Goal: Information Seeking & Learning: Compare options

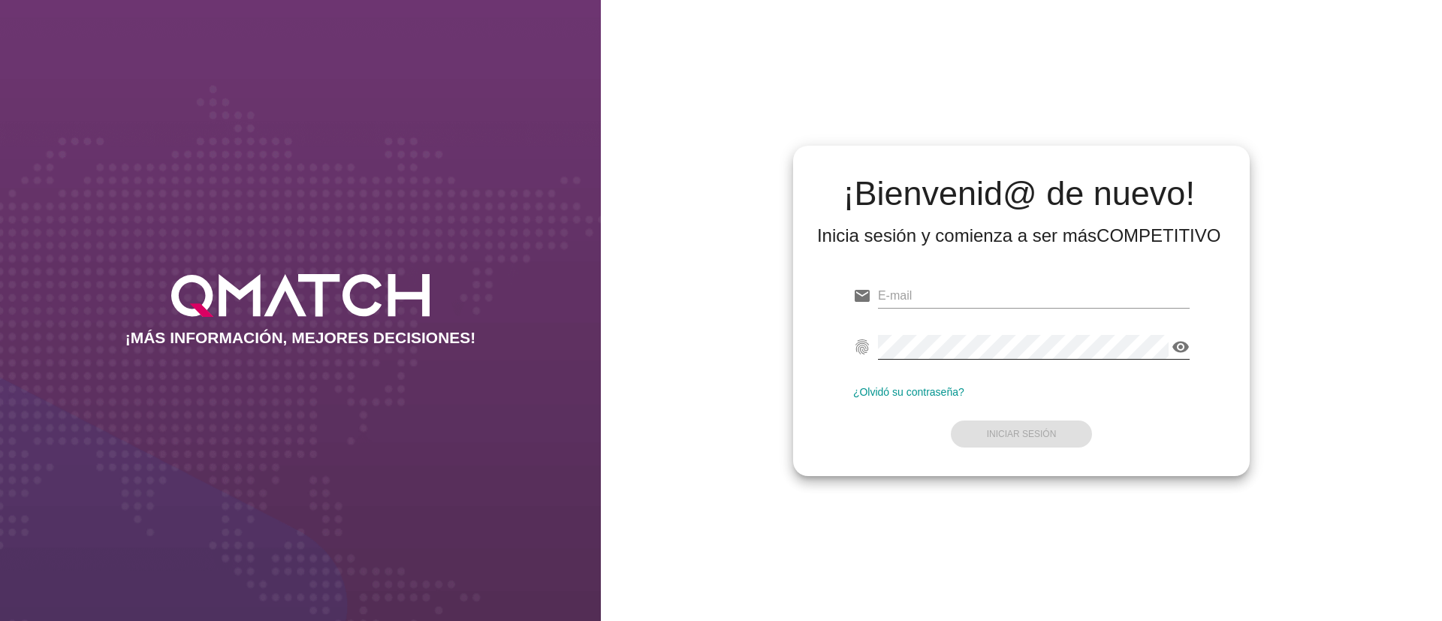
type input "[EMAIL_ADDRESS][DOMAIN_NAME]"
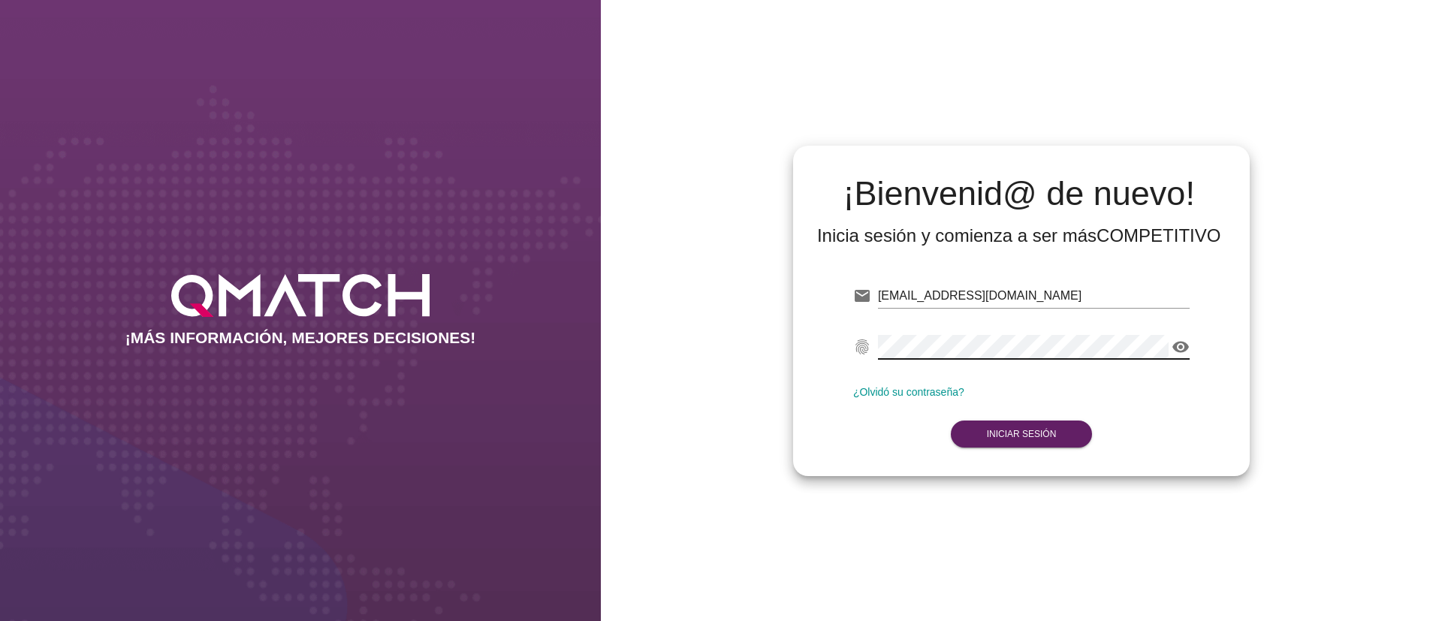
click at [882, 448] on form "email test@test.easy.cl fingerprint visibility ¿Olvidó su contraseña? Iniciar S…" at bounding box center [1021, 363] width 336 height 177
click at [978, 441] on button "Iniciar Sesión" at bounding box center [1022, 434] width 142 height 27
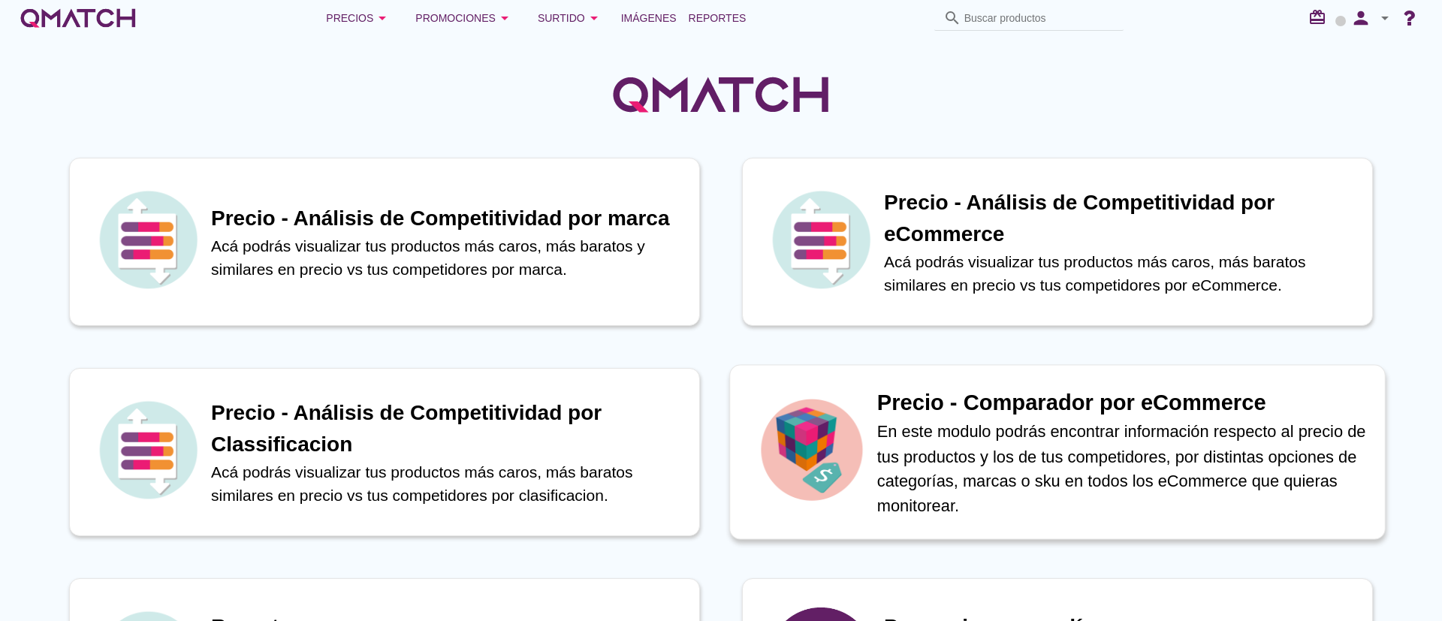
click at [956, 452] on p "En este modulo podrás encontrar información respecto al precio de tus productos…" at bounding box center [1123, 468] width 492 height 98
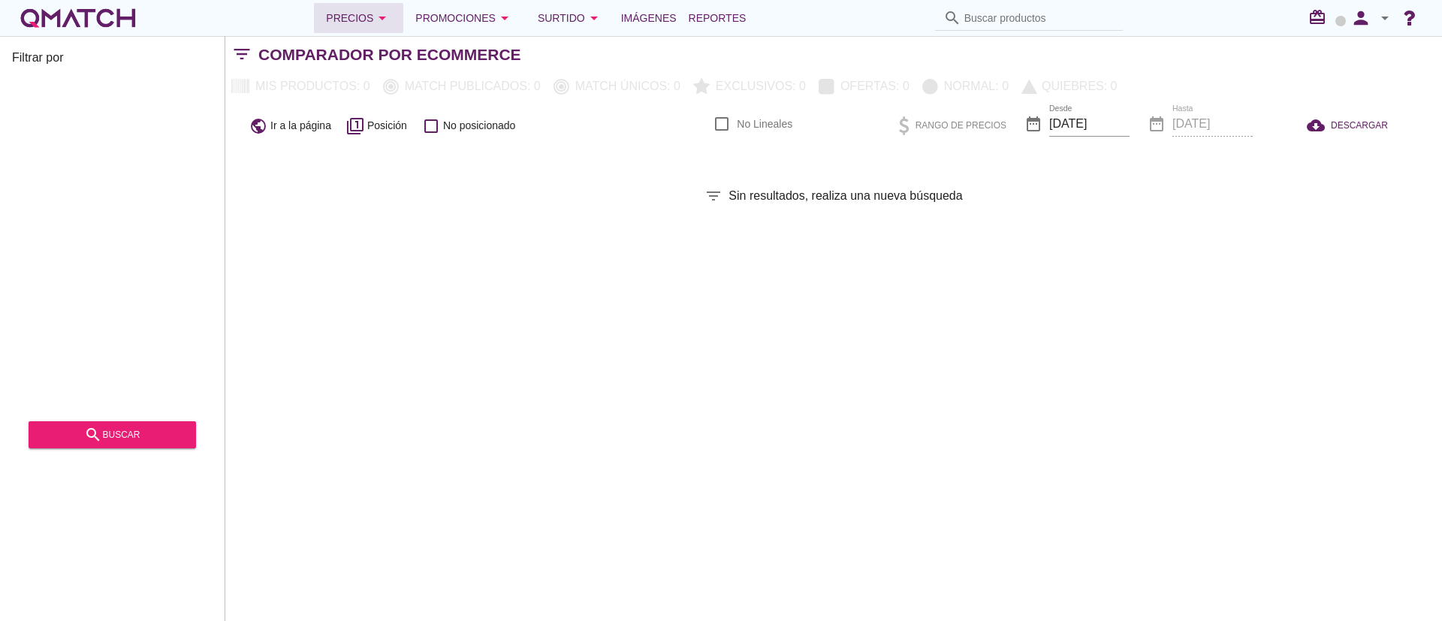
checkbox input "false"
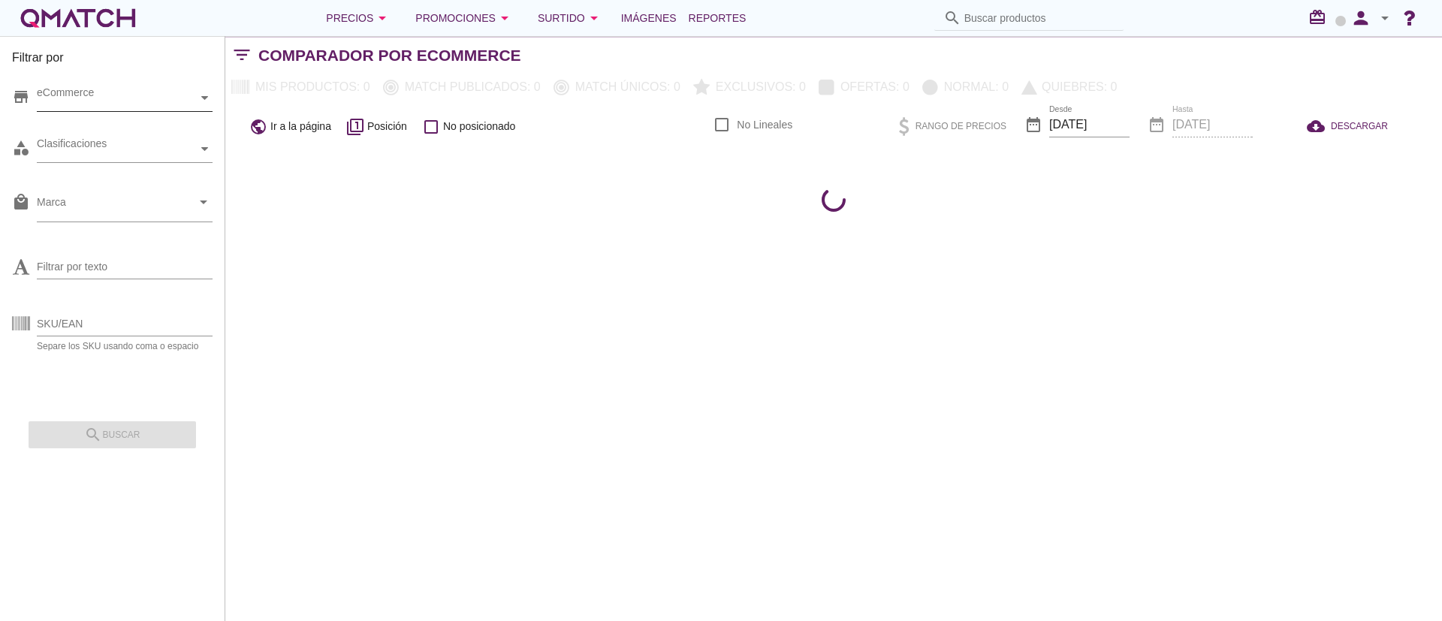
click at [179, 108] on div "eCommerce" at bounding box center [117, 98] width 161 height 26
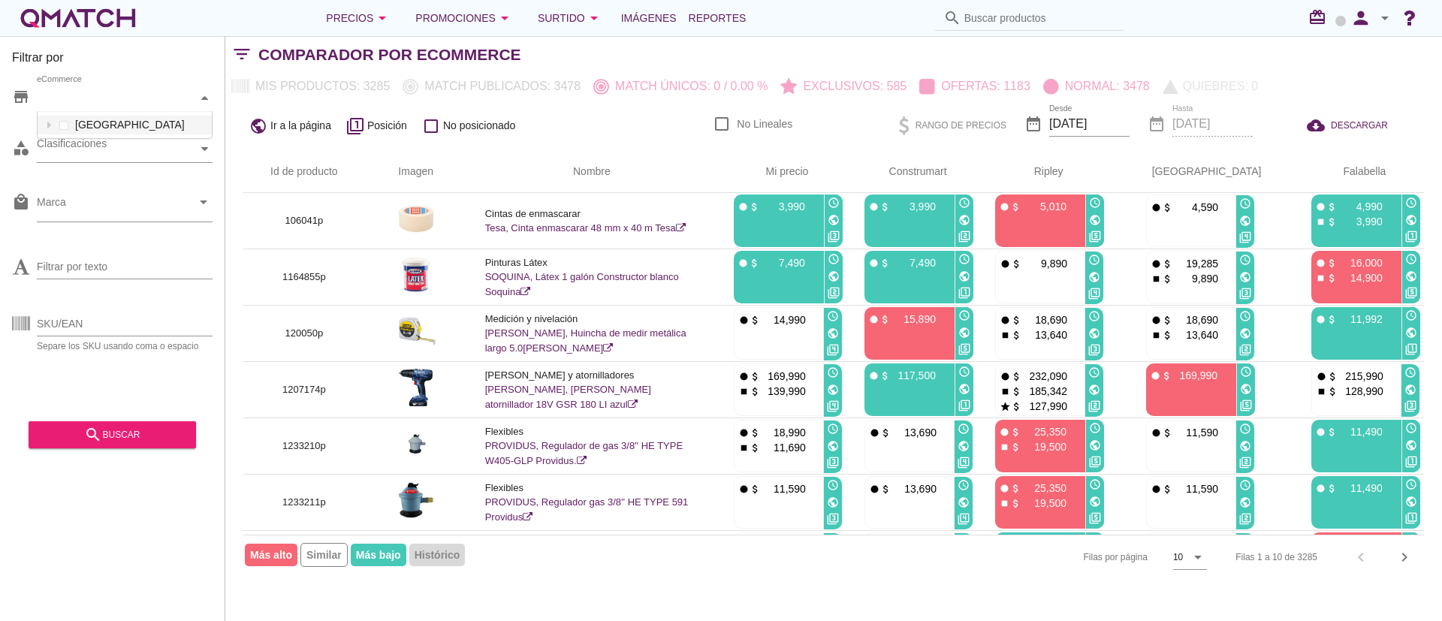
scroll to position [26, 174]
click at [365, 184] on th "Id de producto" at bounding box center [304, 172] width 122 height 42
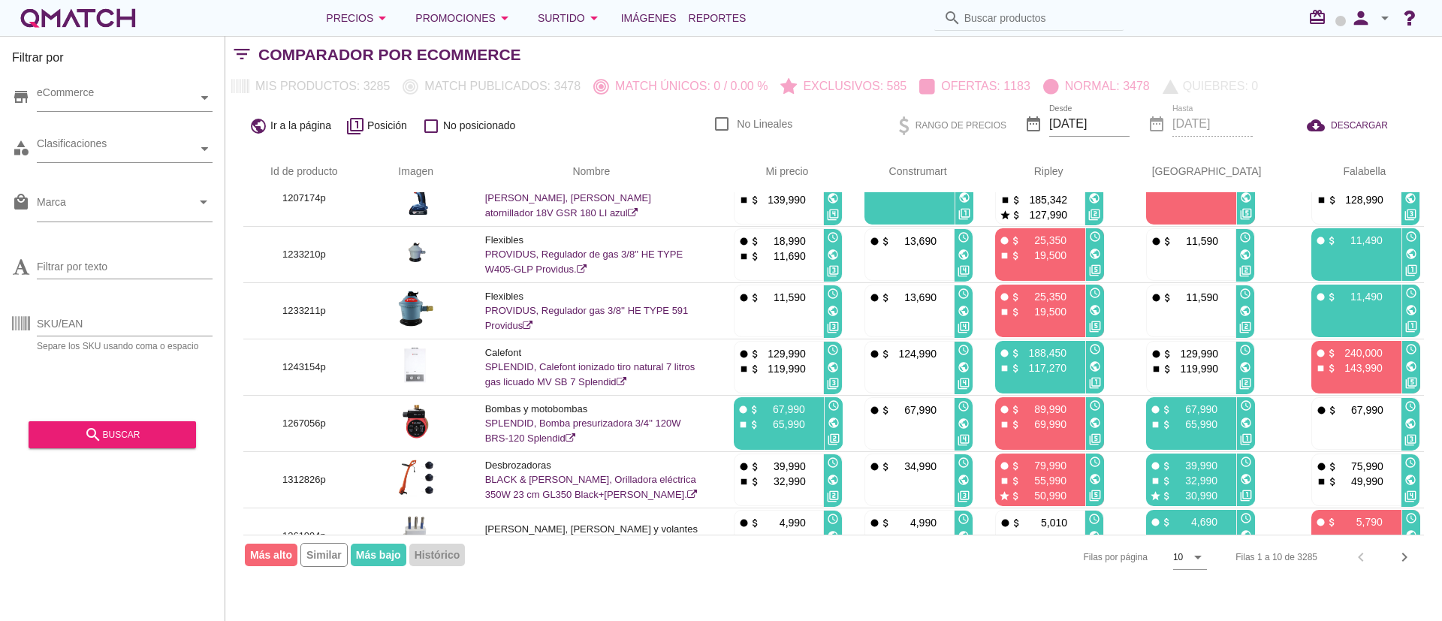
scroll to position [0, 0]
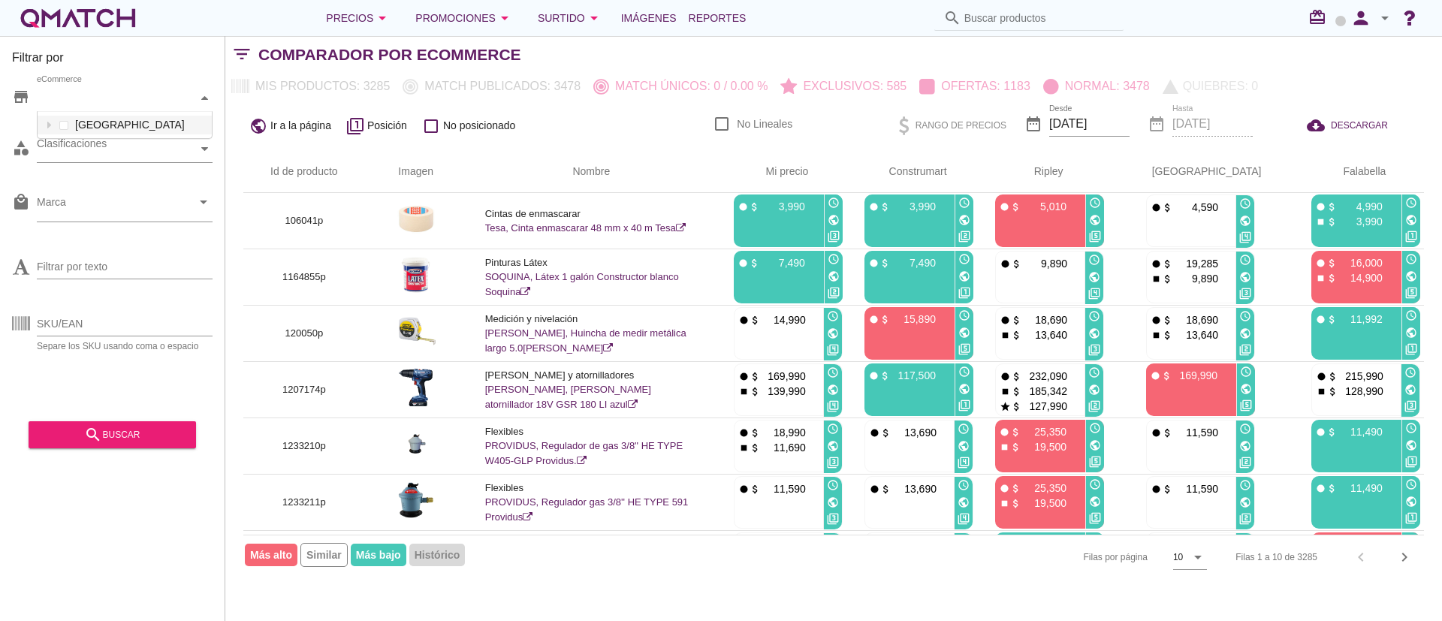
click at [149, 105] on div "eCommerce" at bounding box center [117, 98] width 161 height 16
click at [137, 158] on div "Clasificaciones" at bounding box center [117, 149] width 161 height 26
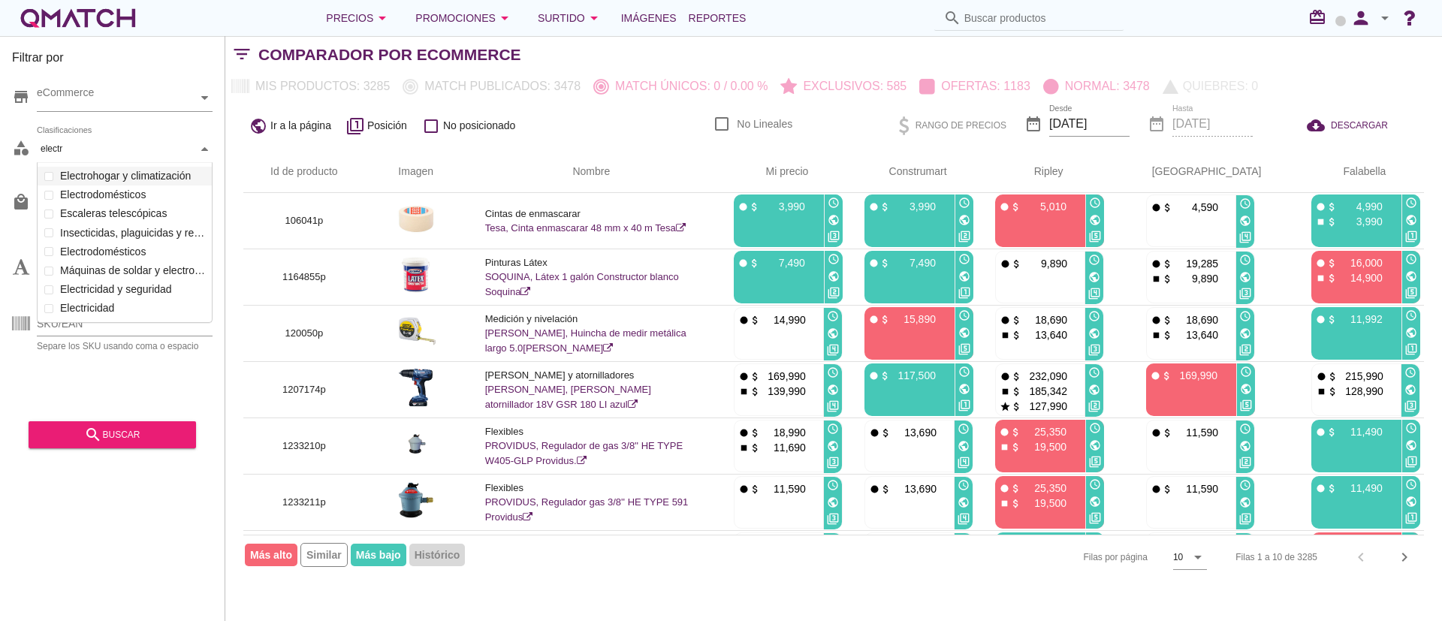
scroll to position [124, 177]
click at [103, 163] on div "Clasificaciones electr electr Electrohogar y climatización Refrigeración Tecnol…" at bounding box center [125, 149] width 176 height 27
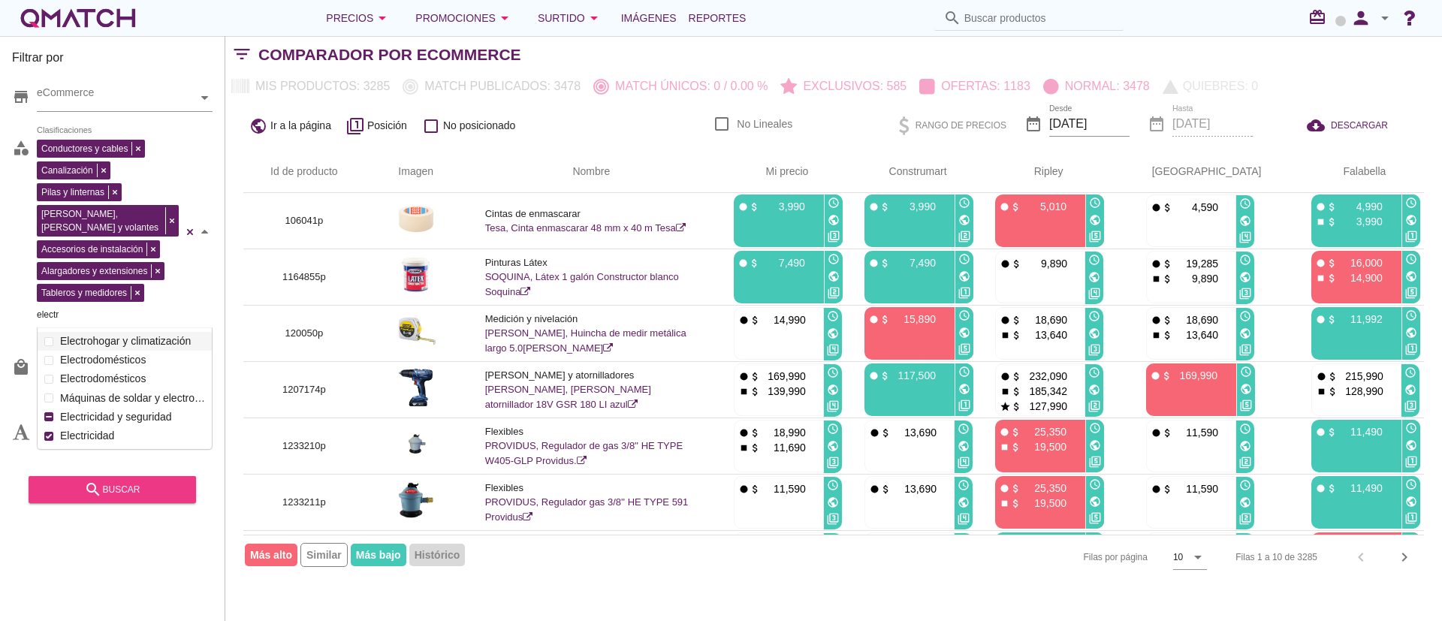
type input "electr"
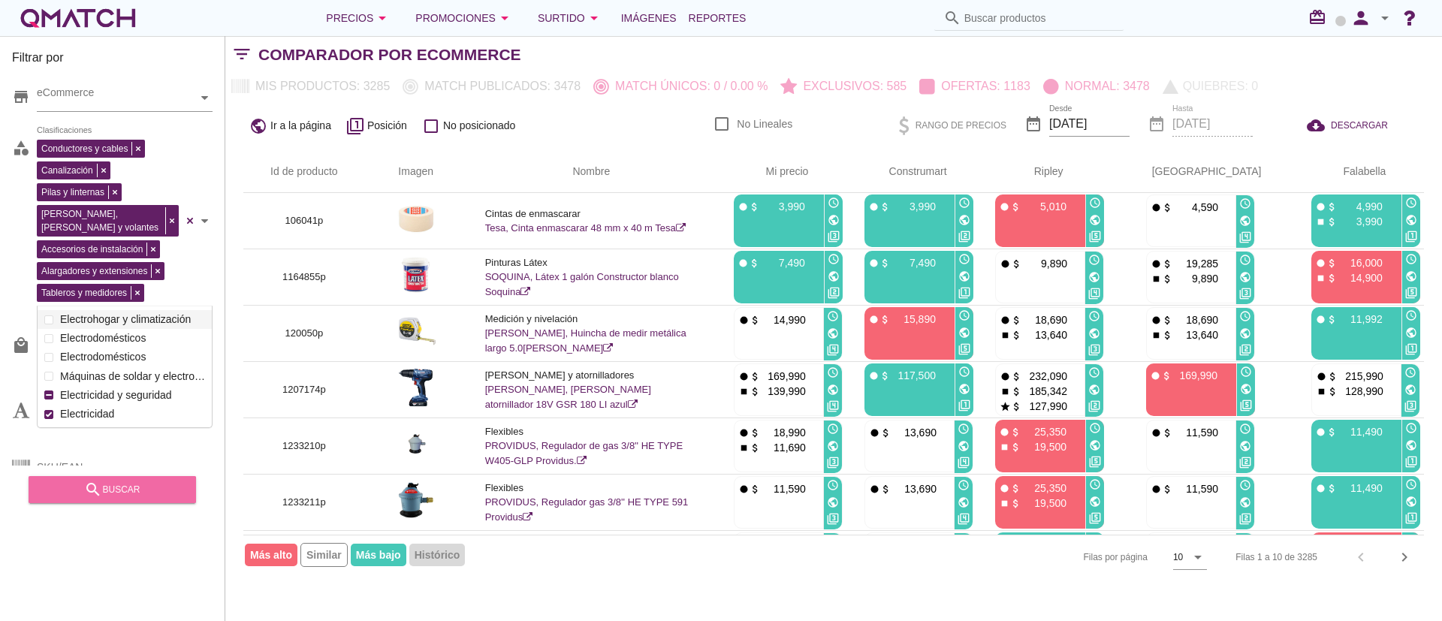
click at [95, 481] on icon "search" at bounding box center [93, 490] width 18 height 18
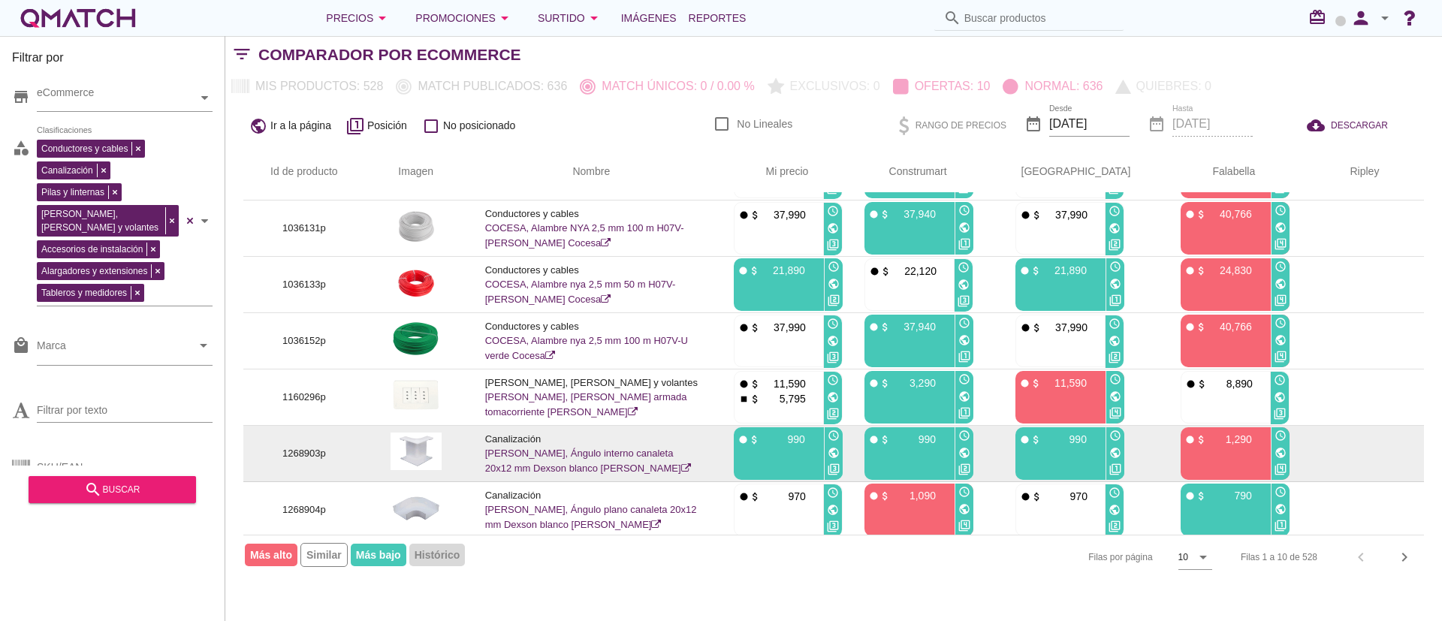
scroll to position [0, 0]
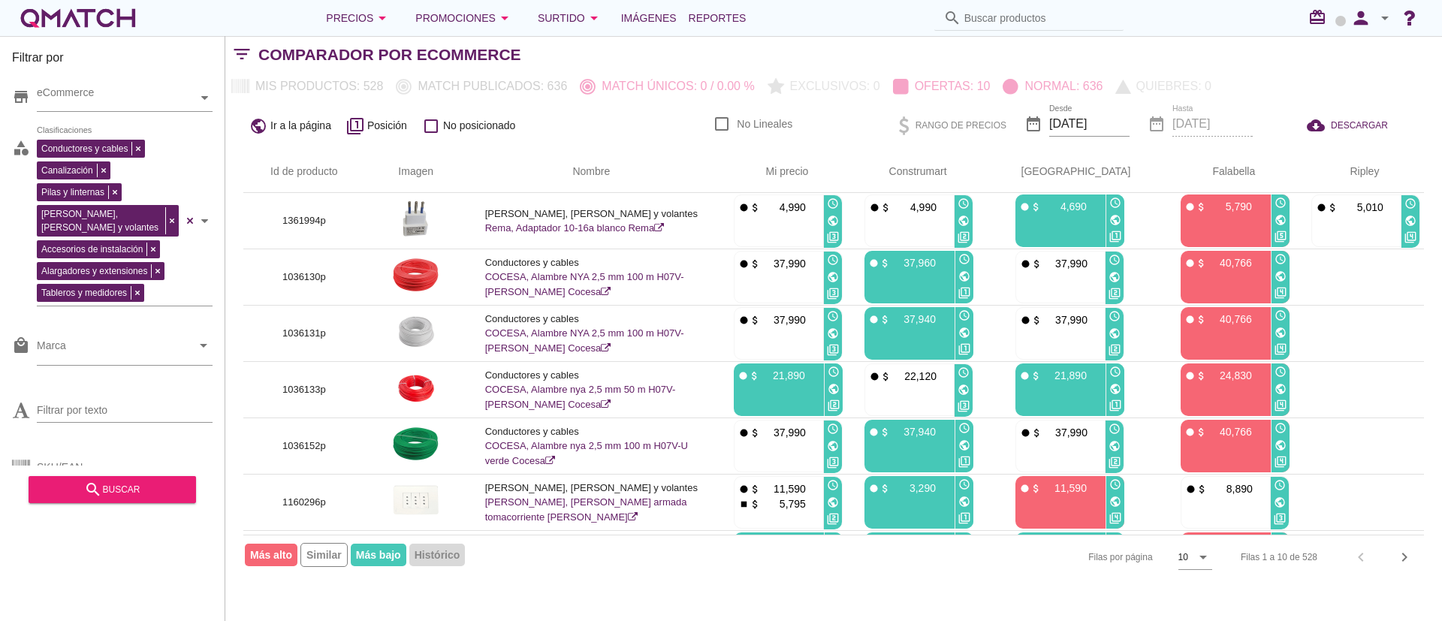
click at [420, 125] on div "public Ir a la página filter_1 Posición check_box_outline_blank No posicionado" at bounding box center [434, 125] width 382 height 29
click at [424, 125] on icon "check_box_outline_blank" at bounding box center [431, 126] width 18 height 18
click at [439, 125] on icon "check_box_outline_blank" at bounding box center [431, 126] width 18 height 18
click at [430, 128] on icon "check_box_outline_blank" at bounding box center [431, 126] width 18 height 18
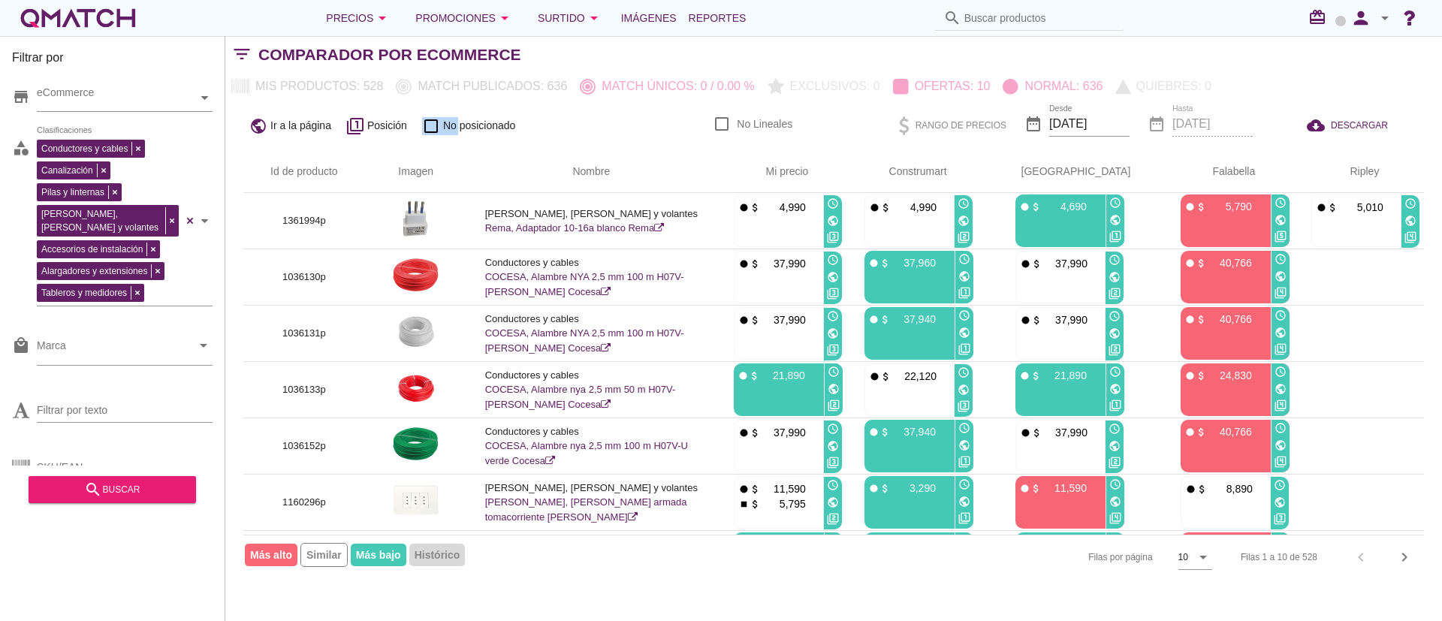
click at [430, 128] on icon "check_box_outline_blank" at bounding box center [431, 126] width 18 height 18
click at [579, 128] on div "public Ir a la página filter_1 Posición check_box_outline_blank No posicionado" at bounding box center [434, 125] width 382 height 29
click at [428, 120] on icon "check_box_outline_blank" at bounding box center [431, 126] width 18 height 18
click at [711, 122] on div at bounding box center [722, 124] width 26 height 26
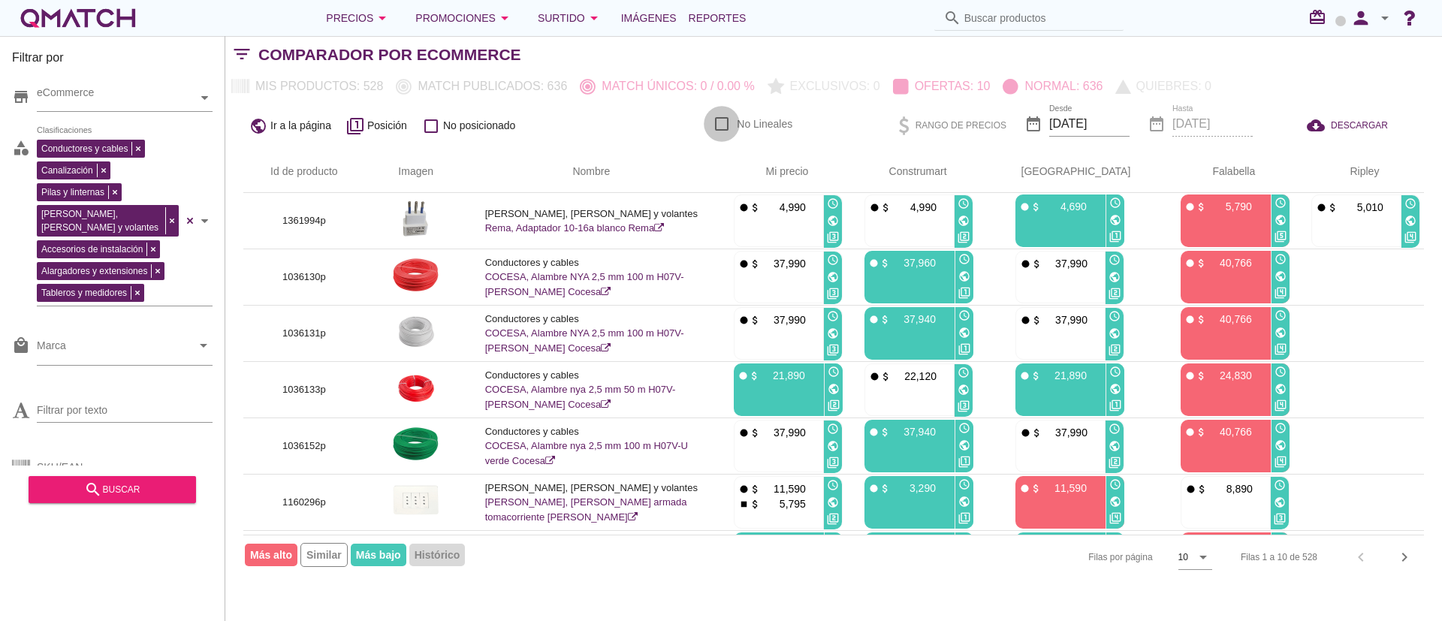
click at [711, 122] on div at bounding box center [722, 124] width 26 height 26
click at [602, 143] on div "public Ir a la página filter_1 Posición check_box_outline_blank No posicionado …" at bounding box center [833, 125] width 1217 height 51
click at [727, 126] on div at bounding box center [722, 124] width 26 height 26
checkbox input "false"
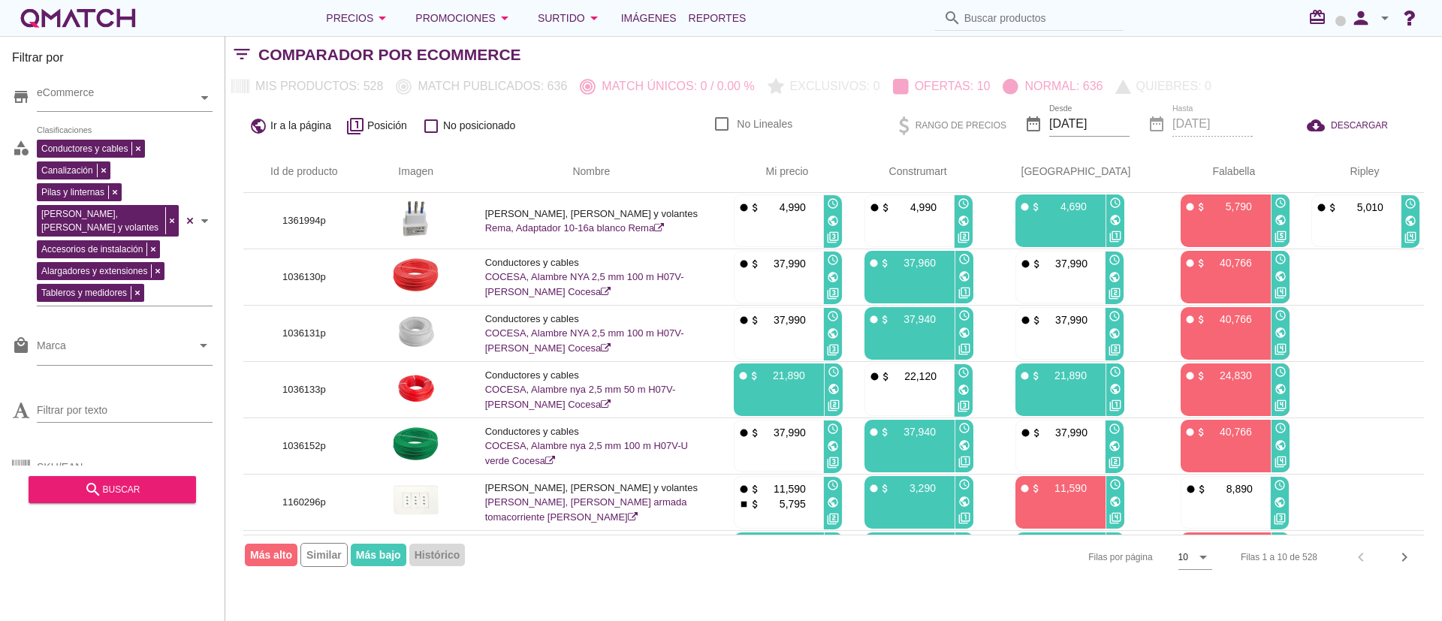
click at [427, 125] on icon "check_box_outline_blank" at bounding box center [431, 126] width 18 height 18
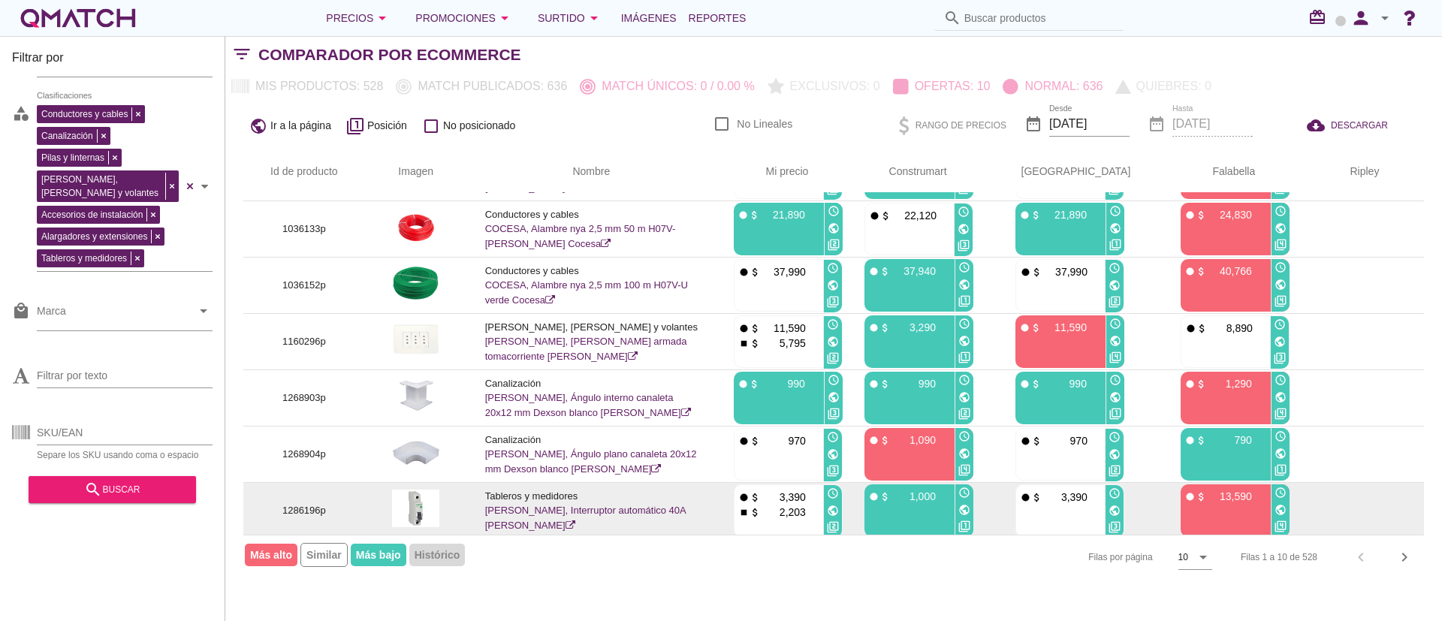
scroll to position [224, 0]
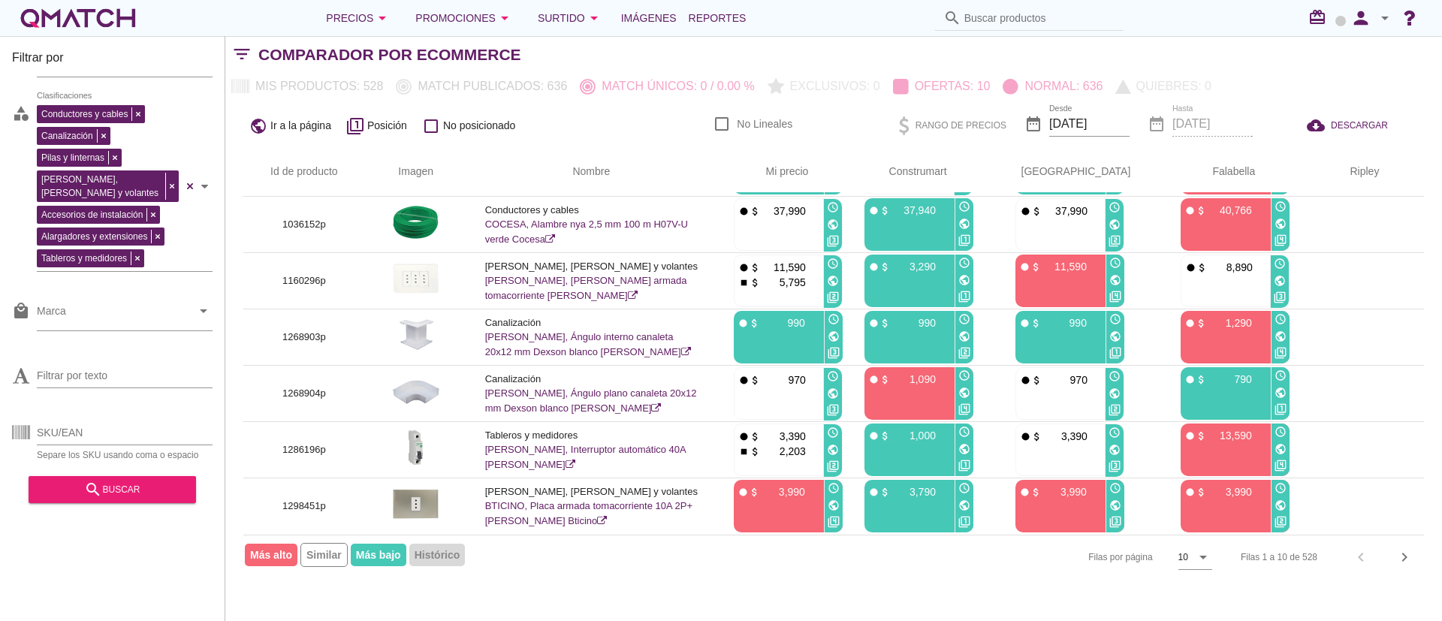
click at [275, 558] on span "Más alto" at bounding box center [271, 555] width 53 height 23
click at [1416, 560] on div "chevron_right" at bounding box center [1404, 557] width 27 height 18
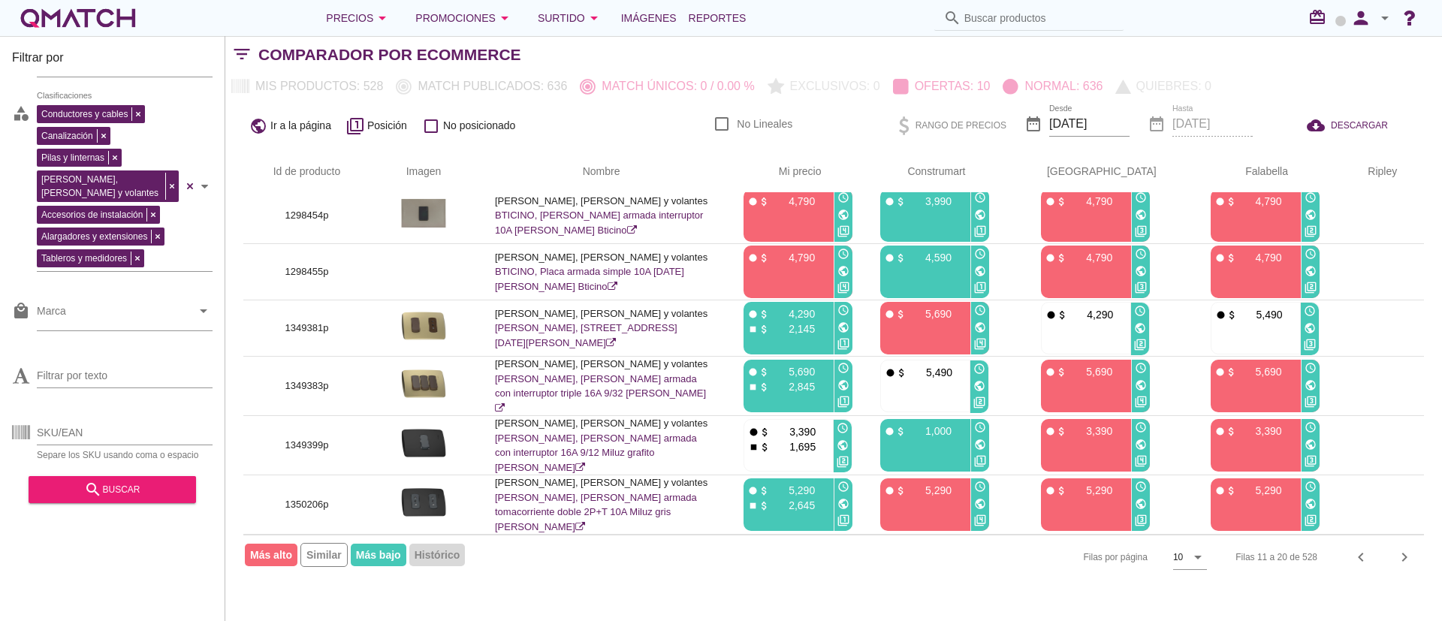
scroll to position [0, 0]
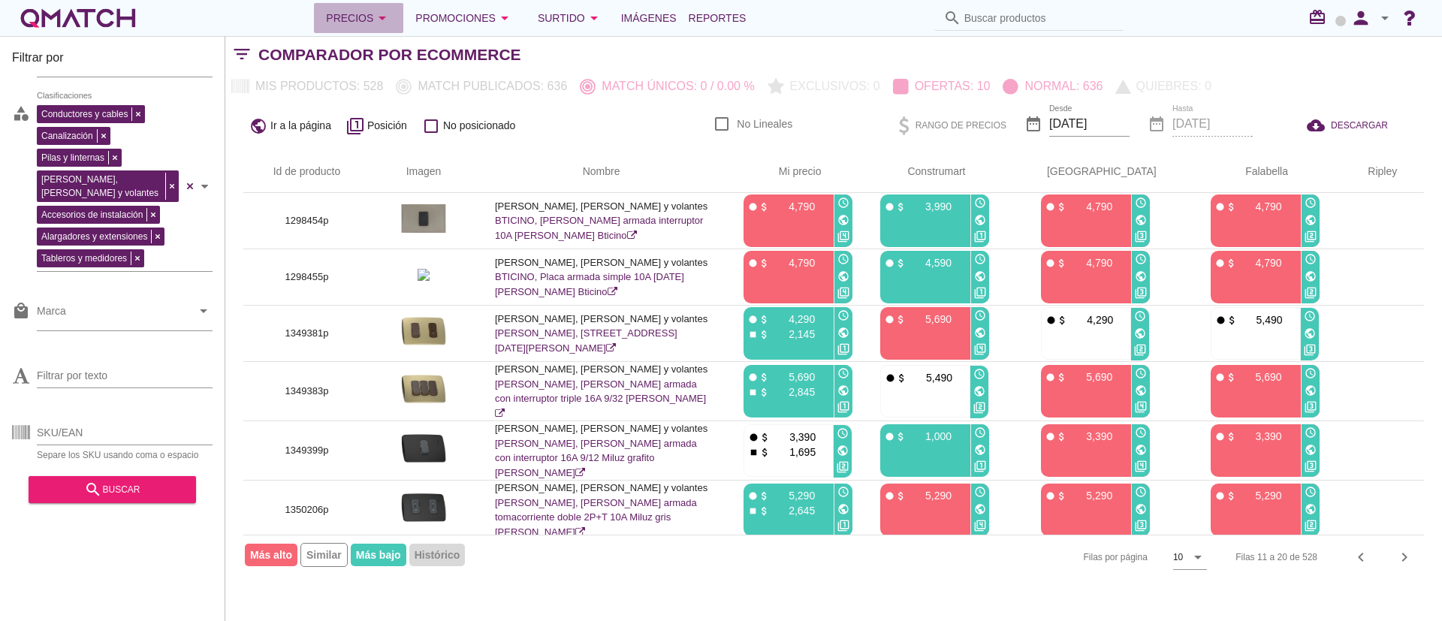
click at [340, 26] on div "Precios arrow_drop_down" at bounding box center [358, 18] width 65 height 18
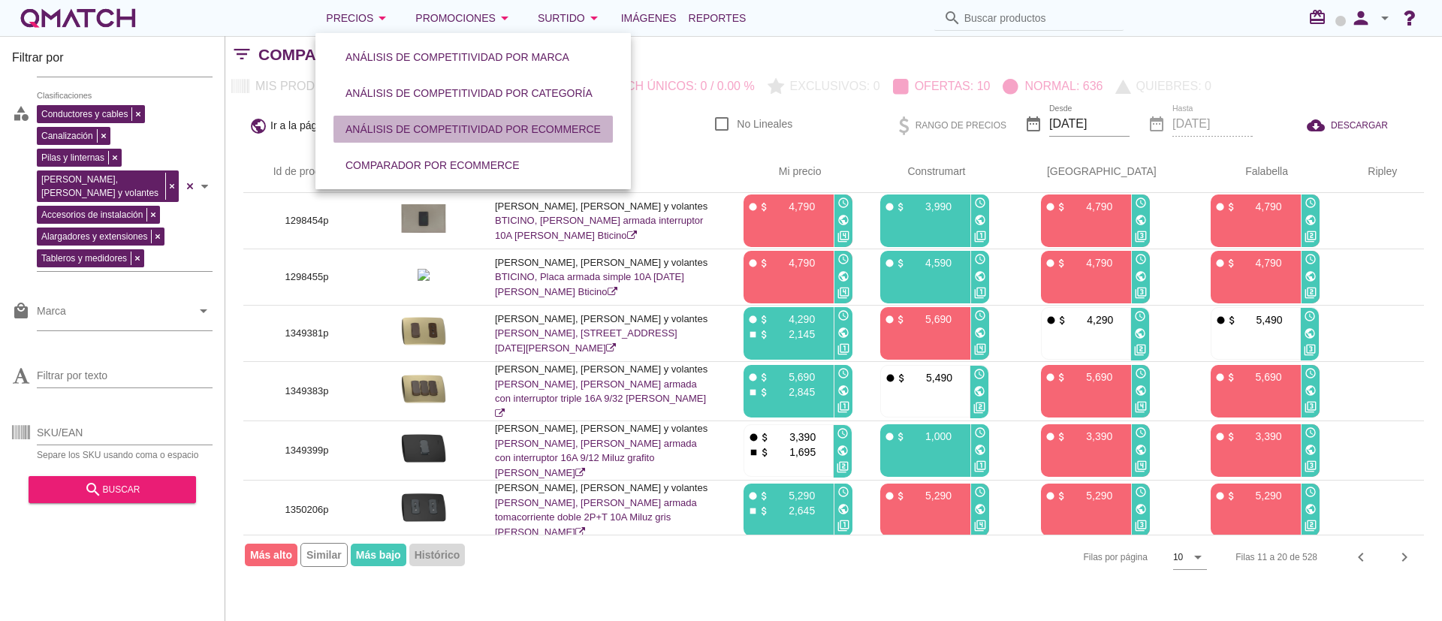
click at [432, 131] on div "Análisis de competitividad por eCommerce" at bounding box center [472, 130] width 255 height 16
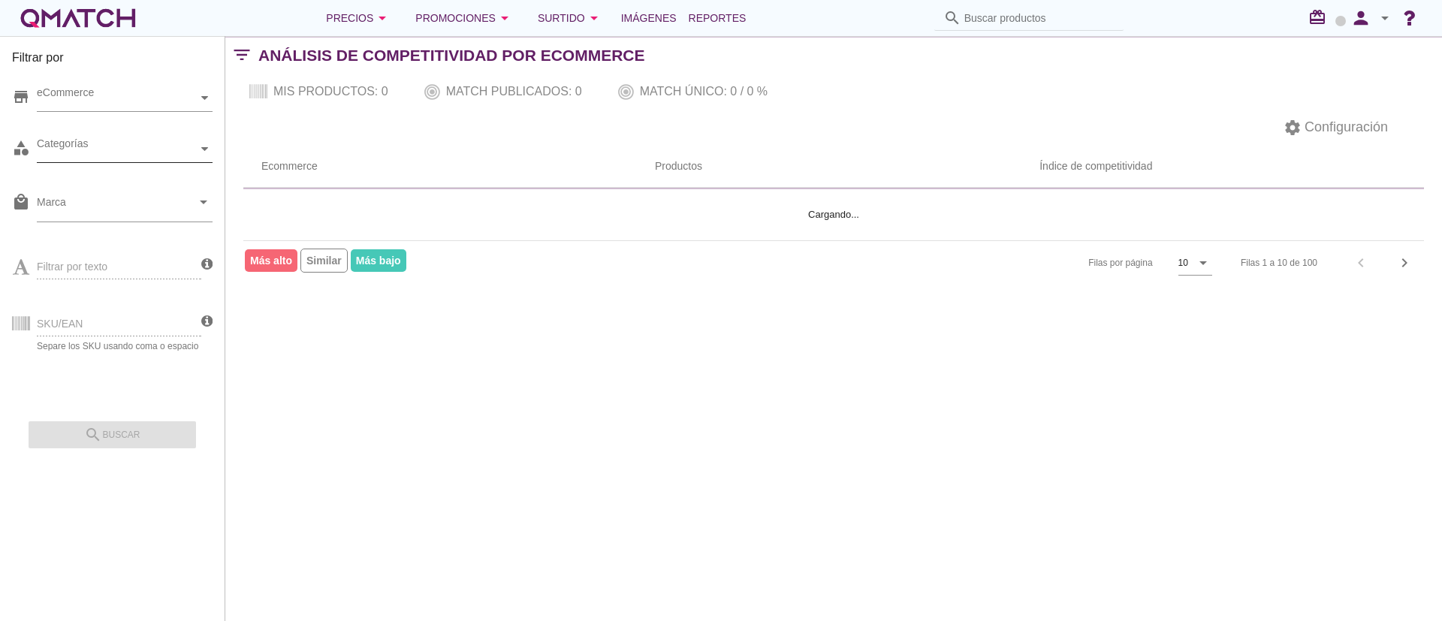
click at [147, 152] on div "Categorías" at bounding box center [117, 149] width 161 height 16
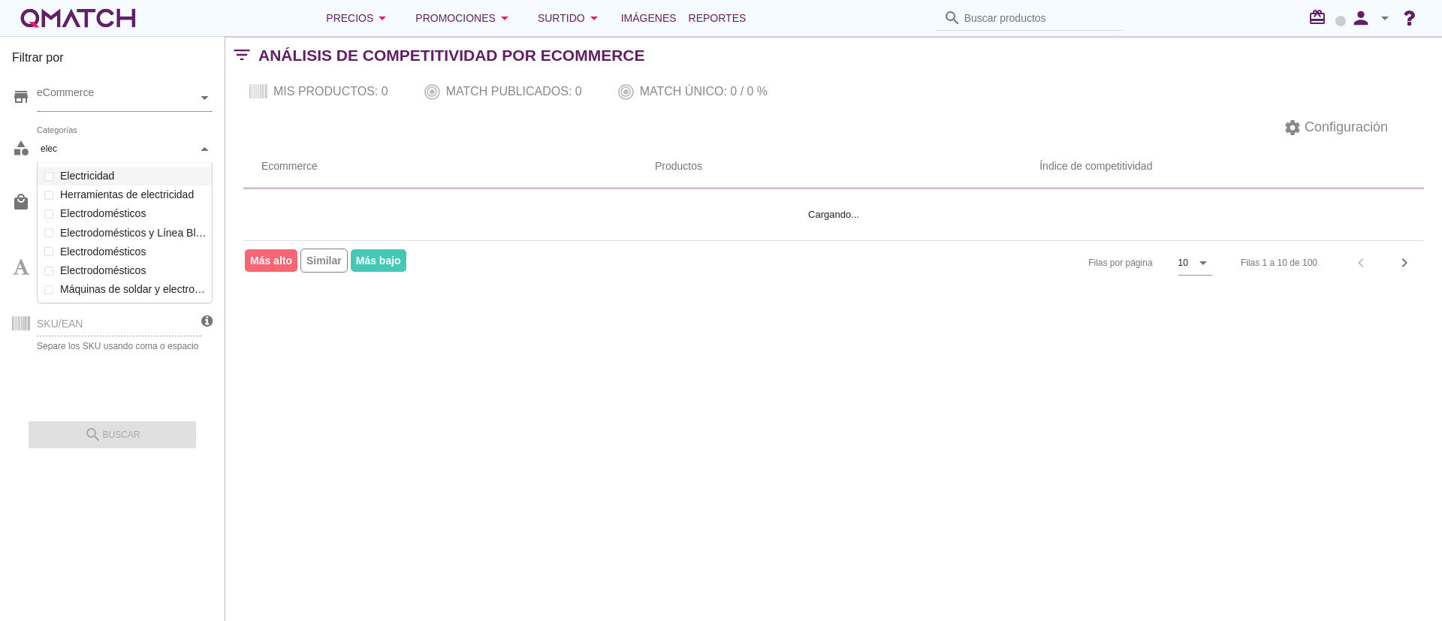
scroll to position [143, 177]
type input "electr"
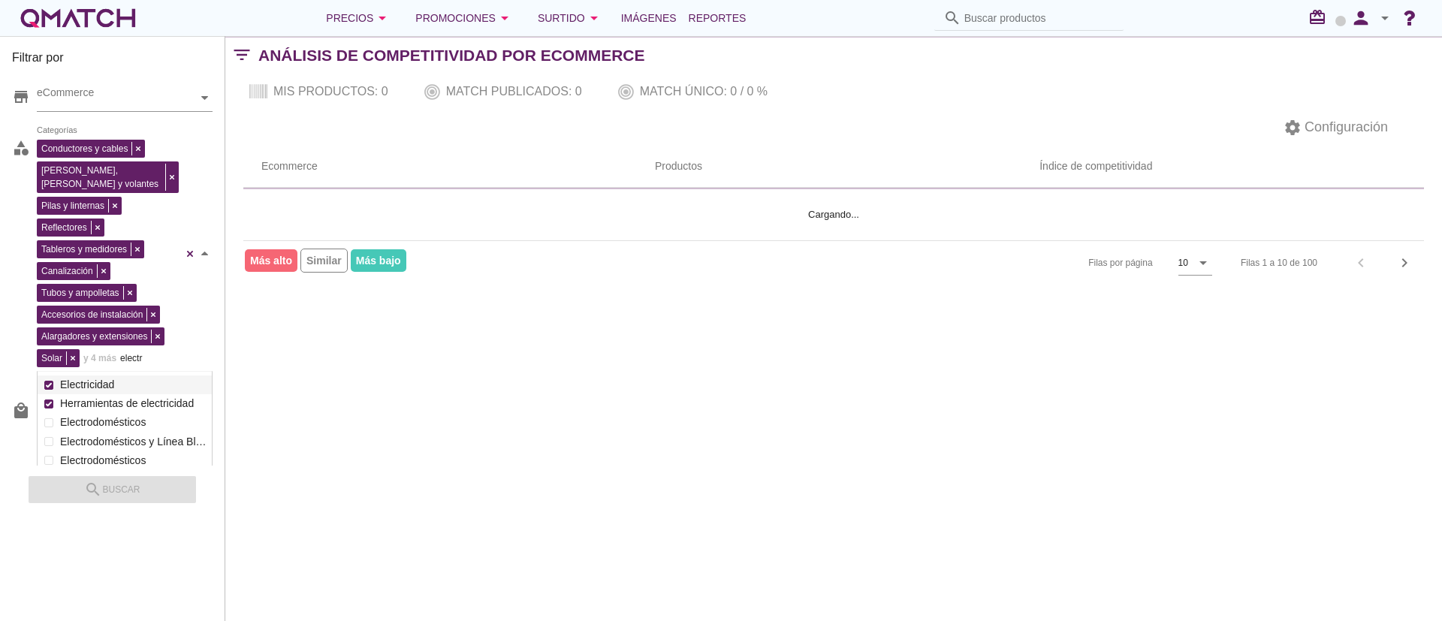
click at [79, 176] on div "Conductores y cables Placas, tomas y volantes Pilas y linternas Reflectores Tab…" at bounding box center [125, 254] width 176 height 236
drag, startPoint x: 161, startPoint y: 347, endPoint x: 114, endPoint y: 353, distance: 46.9
click at [114, 353] on div "Conductores y cables Placas, tomas y volantes Pilas y linternas Reflectores Tab…" at bounding box center [110, 251] width 146 height 231
click at [132, 349] on input "electr" at bounding box center [136, 358] width 33 height 18
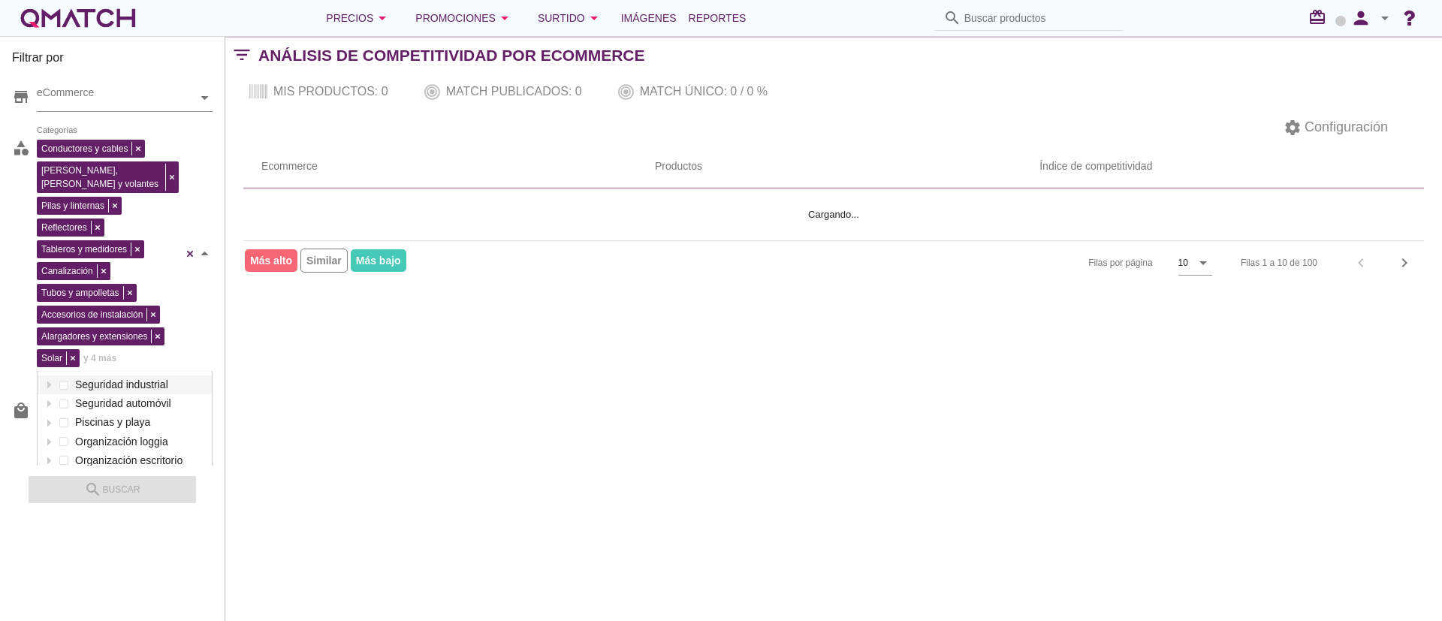
scroll to position [224, 174]
click at [213, 357] on div "Filtrar por store eCommerce category Conductores y cables Placas, tomas y volan…" at bounding box center [112, 328] width 225 height 585
click at [550, 372] on div "Filtrar por store eCommerce category Conductores y cables Placas, tomas y volan…" at bounding box center [833, 328] width 1217 height 585
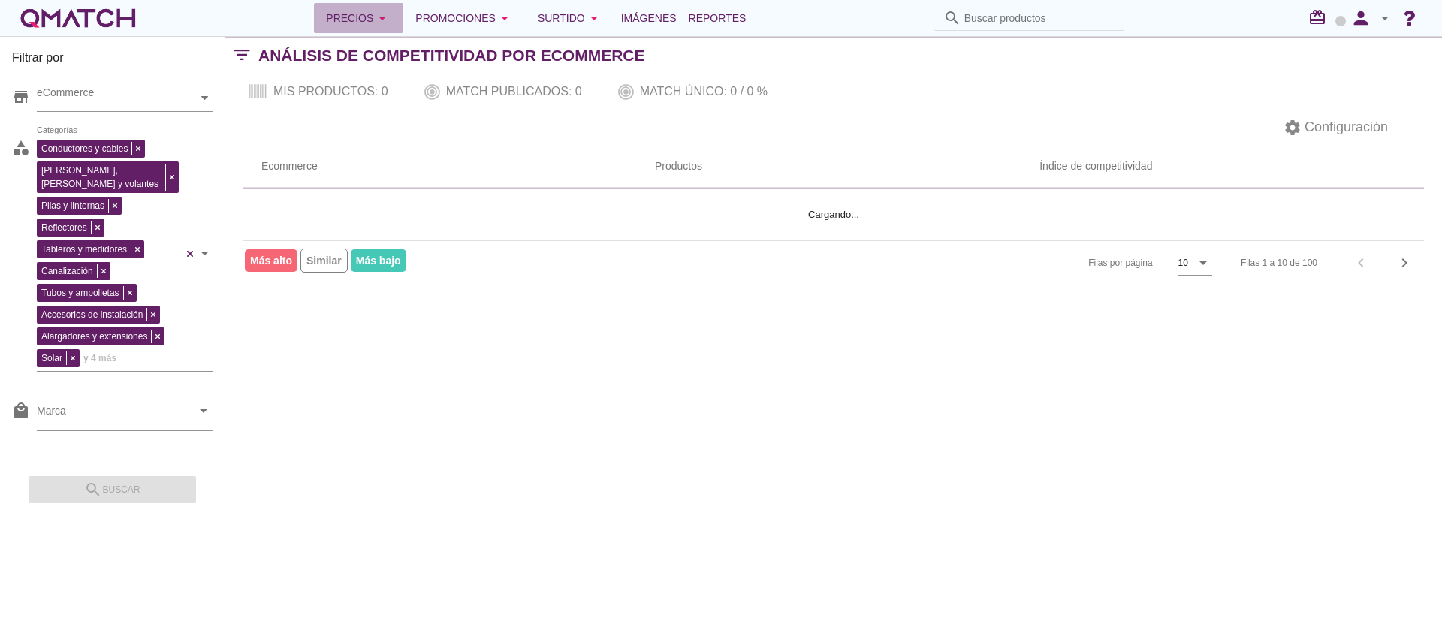
click at [327, 13] on button "Precios arrow_drop_down" at bounding box center [358, 18] width 89 height 30
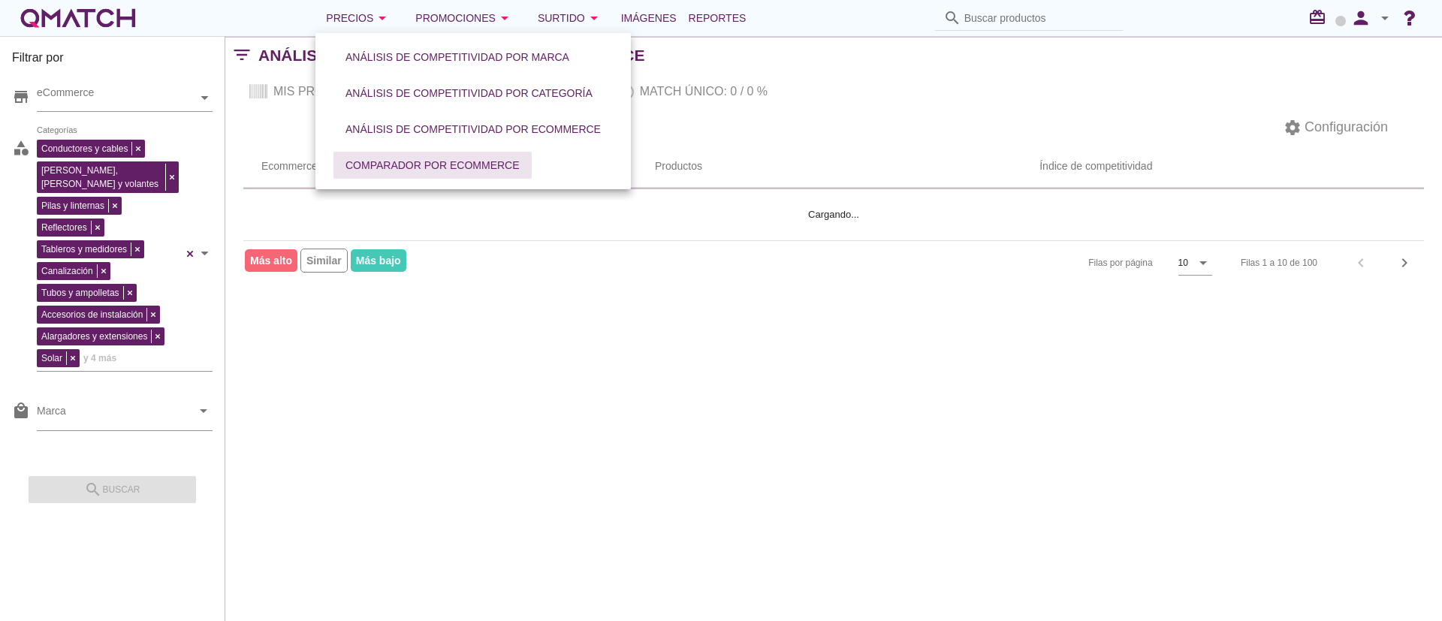
click at [490, 167] on div "Comparador por eCommerce" at bounding box center [432, 166] width 174 height 16
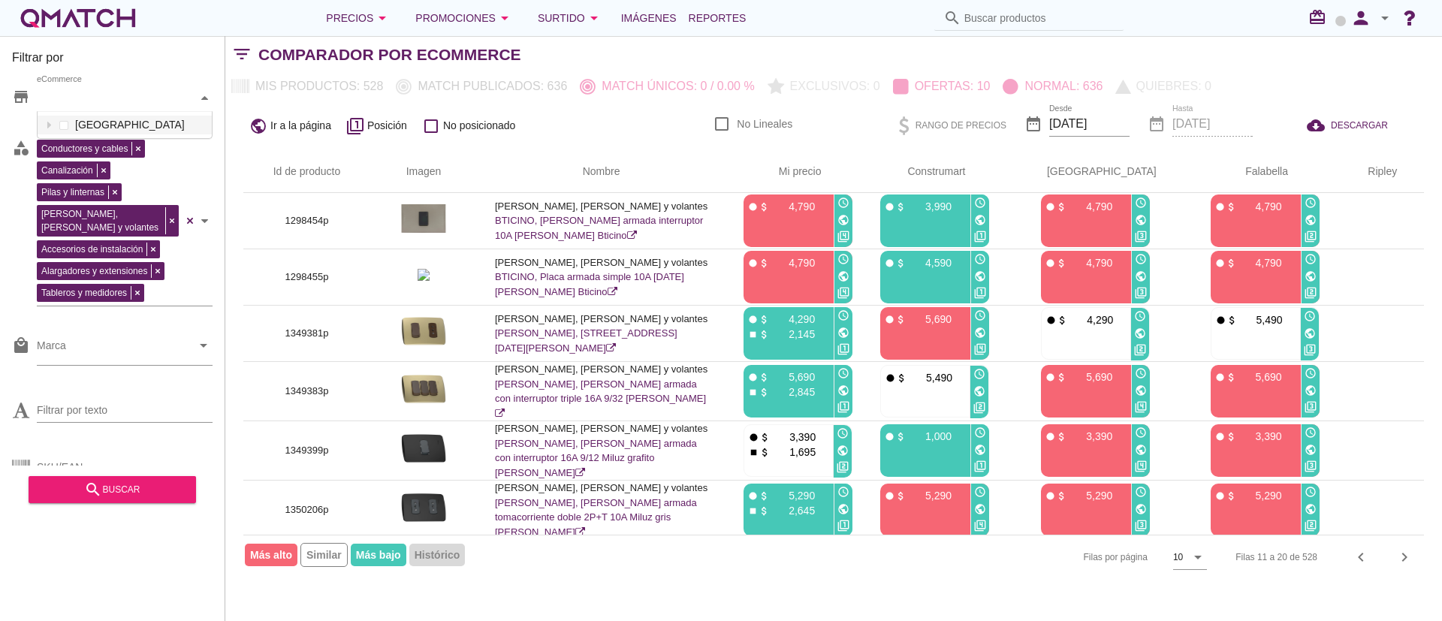
click at [131, 102] on div "eCommerce" at bounding box center [117, 98] width 161 height 16
click at [136, 104] on div "eCommerce" at bounding box center [117, 98] width 161 height 16
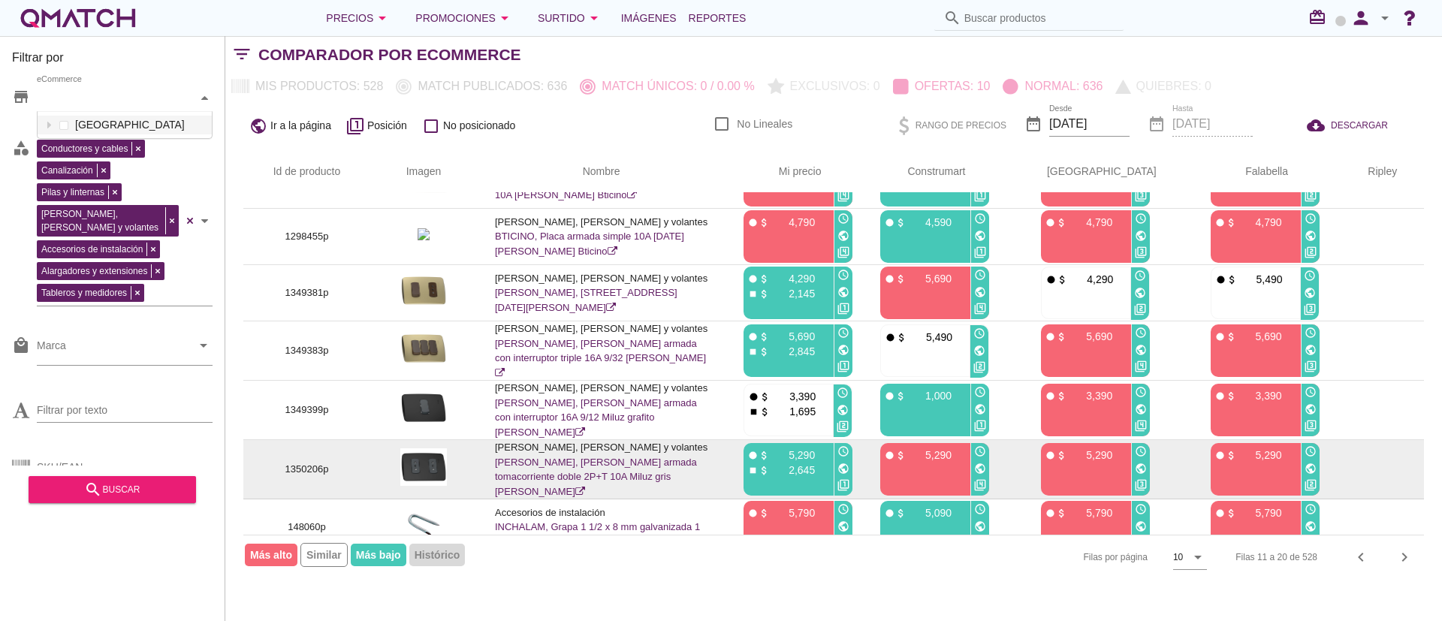
scroll to position [0, 0]
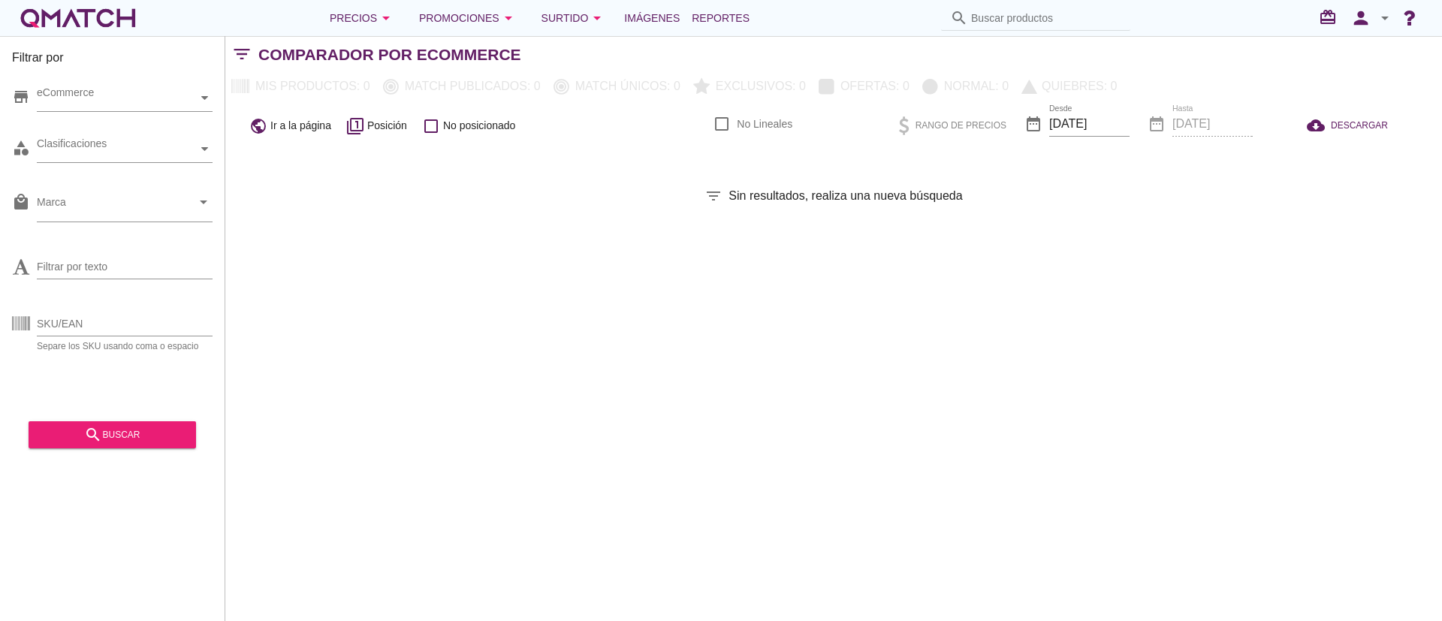
checkbox input "false"
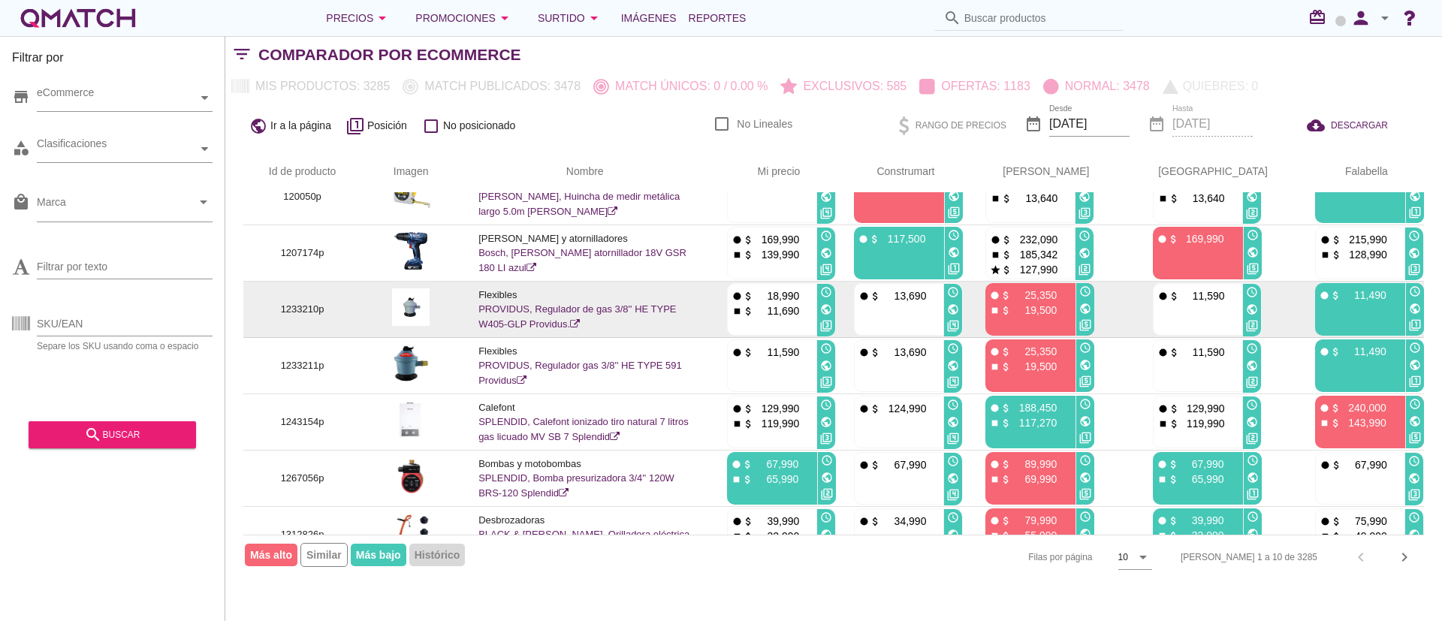
scroll to position [224, 0]
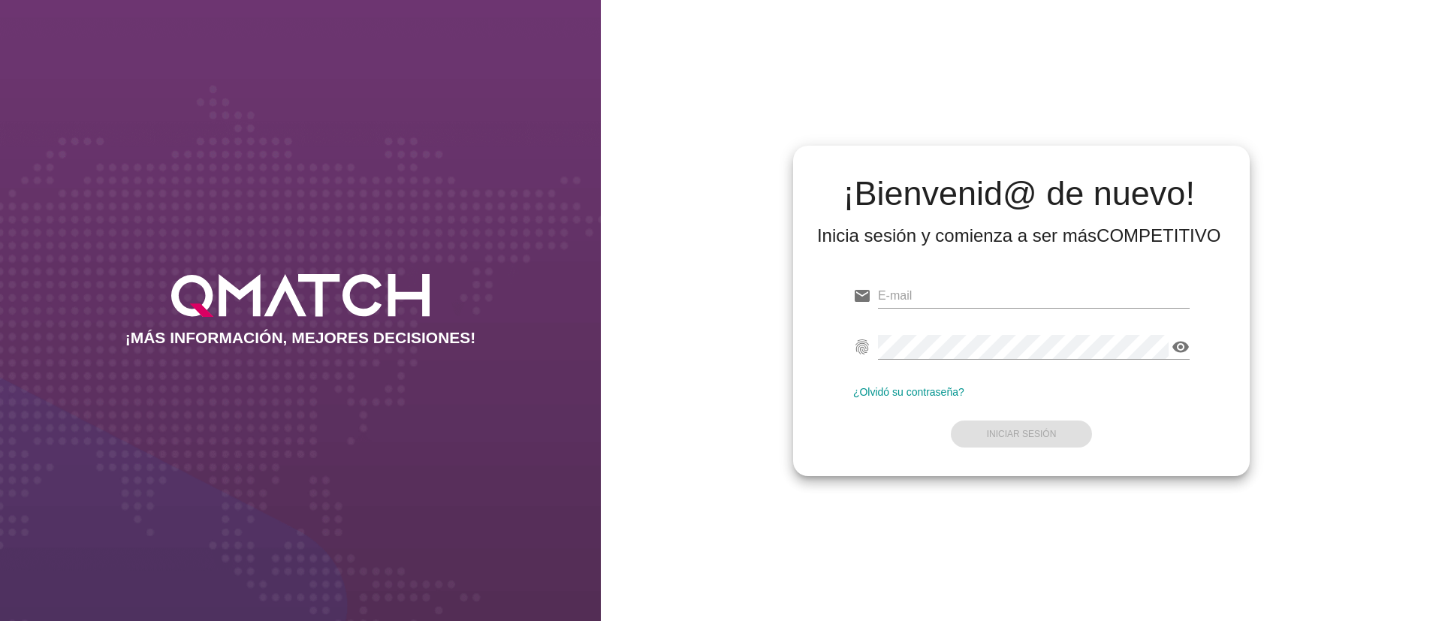
type input "[EMAIL_ADDRESS][DOMAIN_NAME]"
click at [1067, 315] on div at bounding box center [1034, 318] width 312 height 9
click at [1021, 434] on strong "Iniciar Sesión" at bounding box center [1022, 434] width 70 height 11
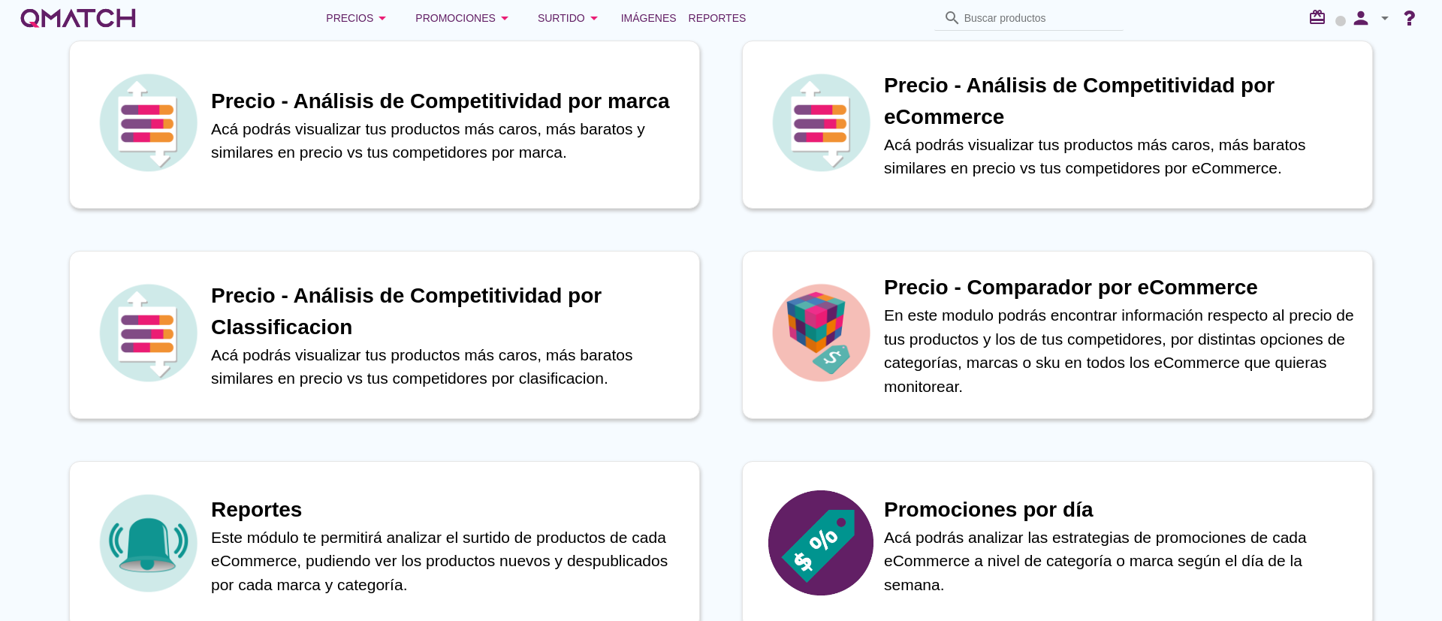
scroll to position [225, 0]
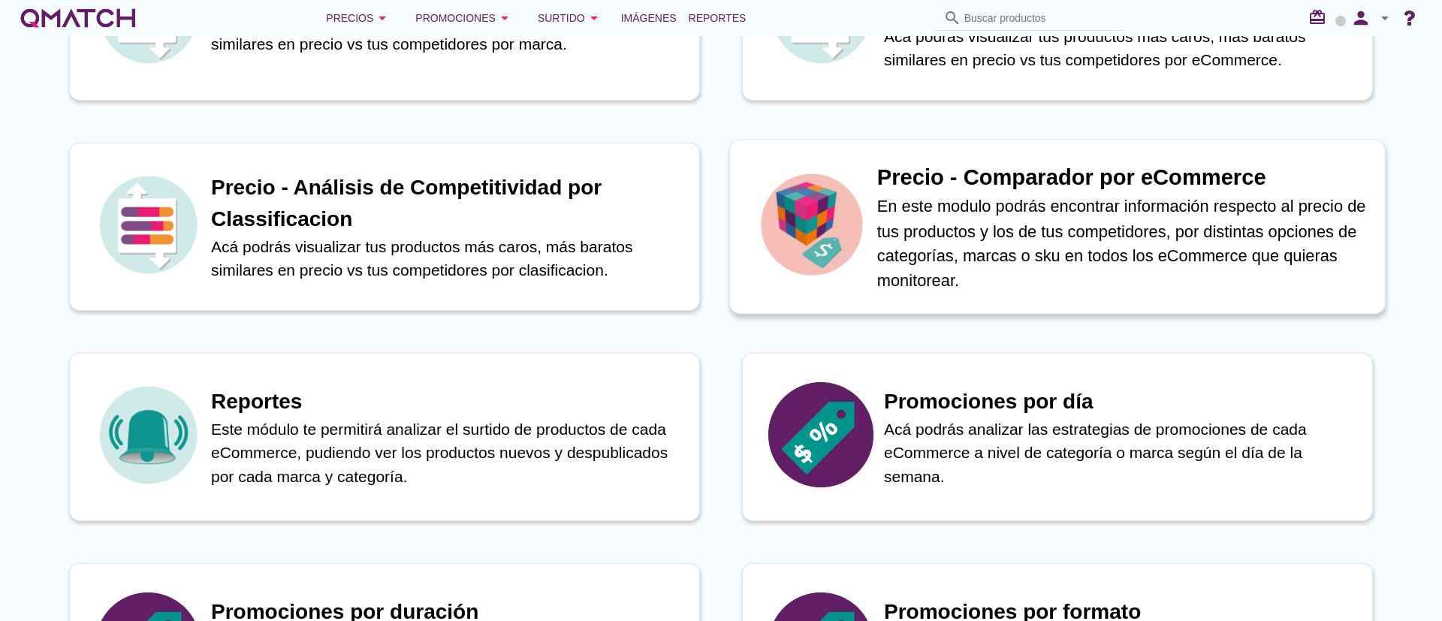
click at [994, 211] on p "En este modulo podrás encontrar información respecto al precio de tus productos…" at bounding box center [1123, 243] width 492 height 98
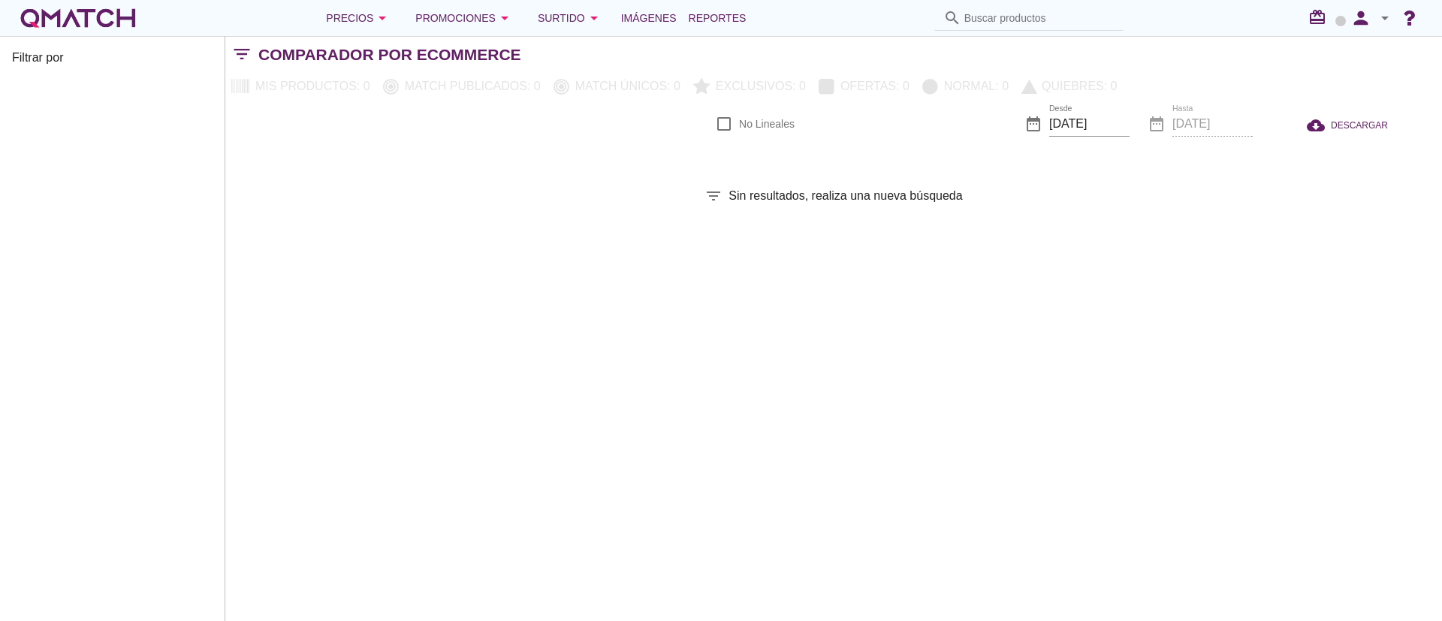
checkbox input "false"
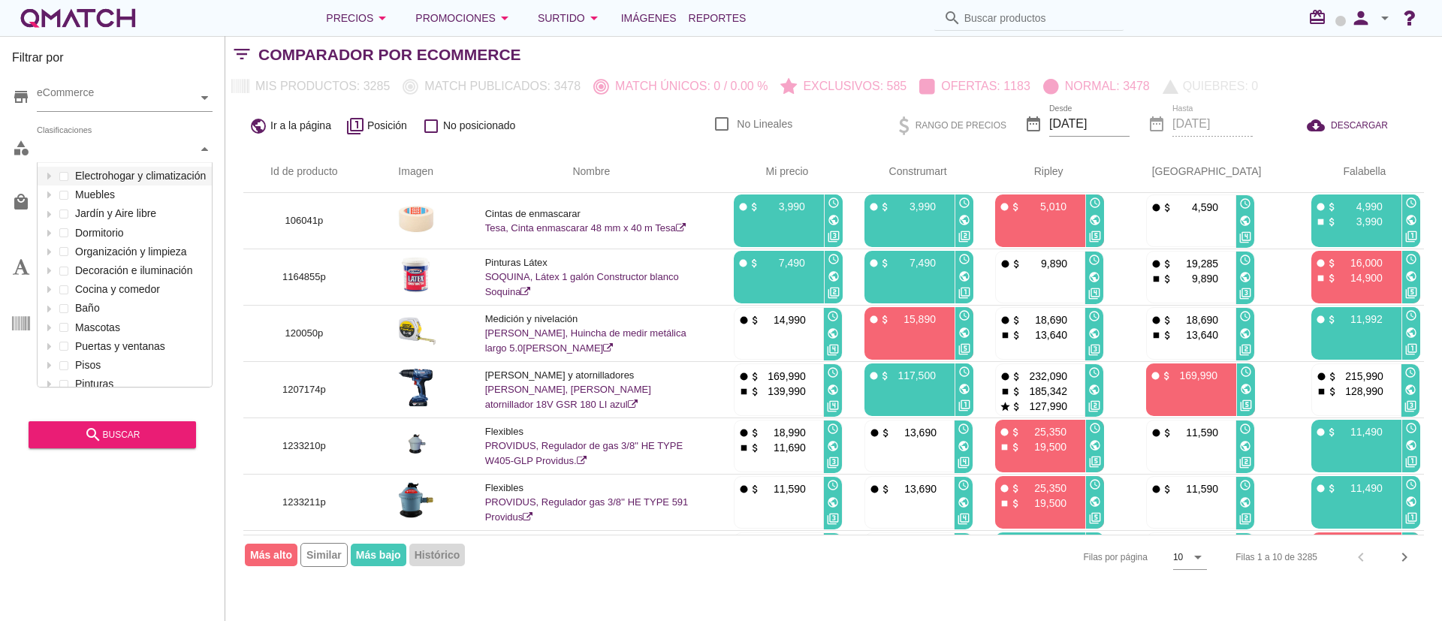
click at [177, 161] on div "Clasificaciones" at bounding box center [117, 149] width 161 height 26
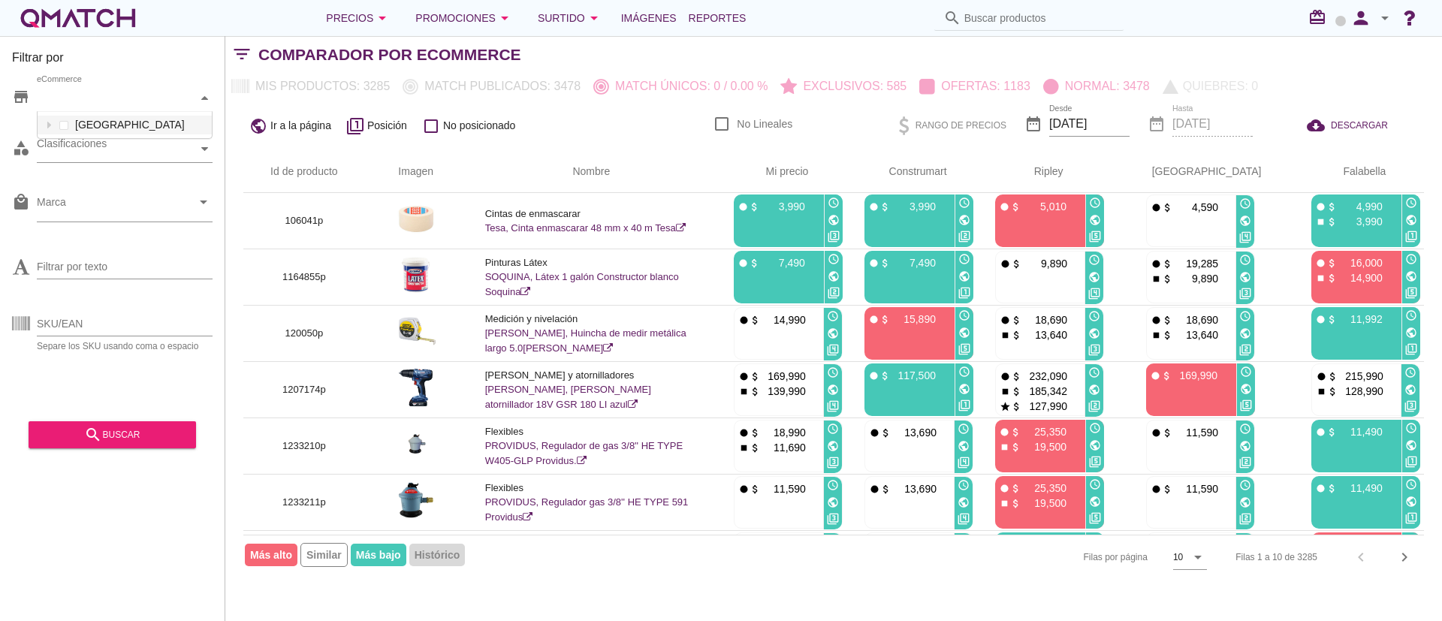
click at [180, 105] on div "eCommerce" at bounding box center [117, 98] width 161 height 16
click at [170, 166] on div "category Clasificaciones" at bounding box center [112, 152] width 201 height 45
click at [167, 156] on div "Clasificaciones" at bounding box center [117, 149] width 161 height 16
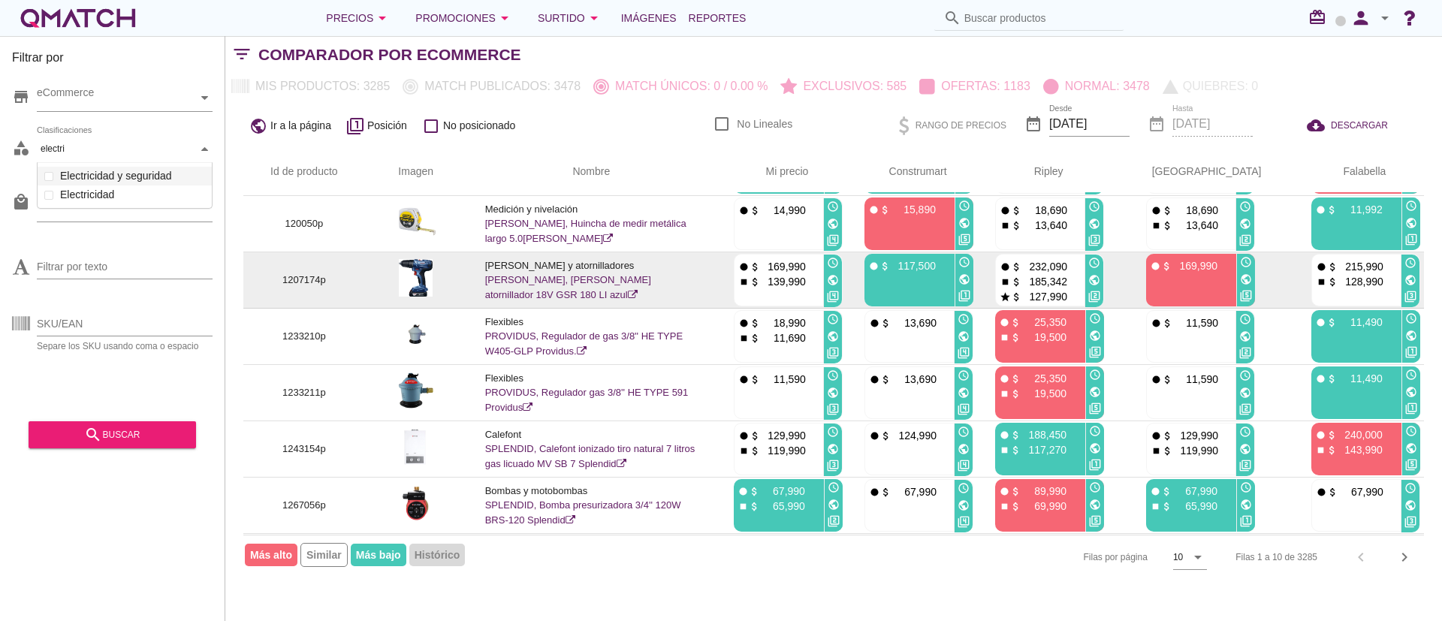
scroll to position [0, 0]
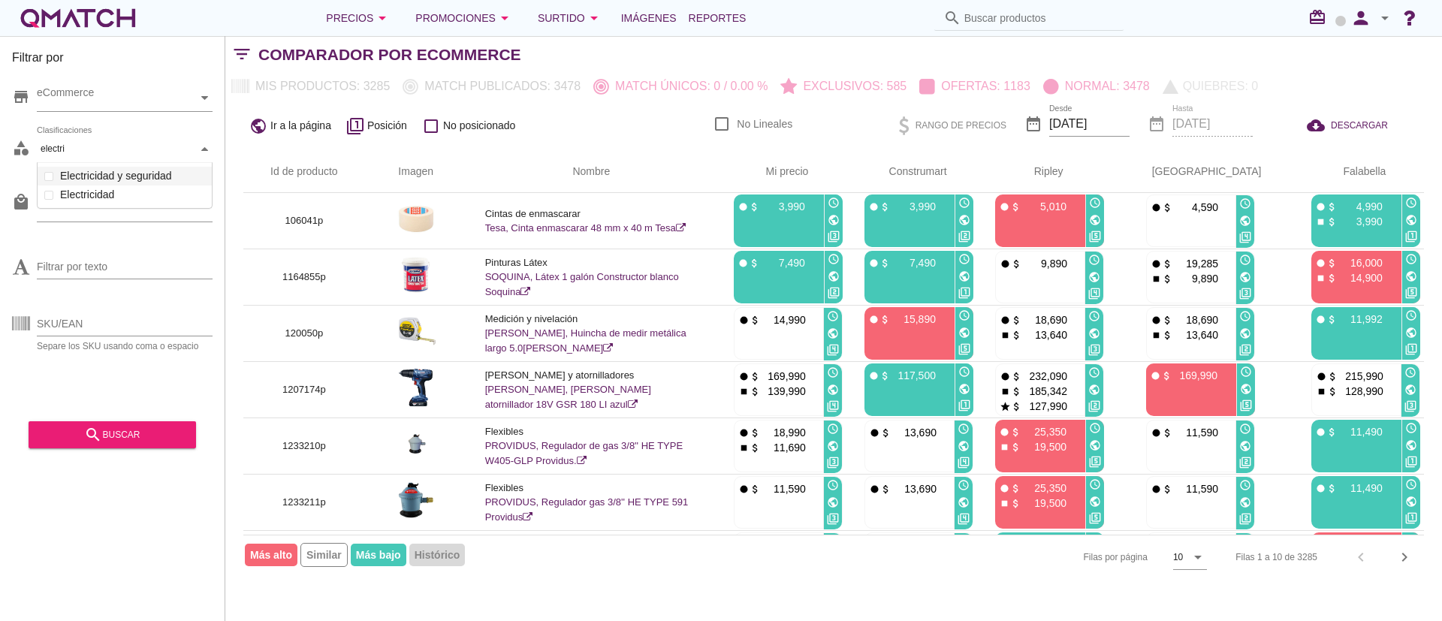
type input "electri"
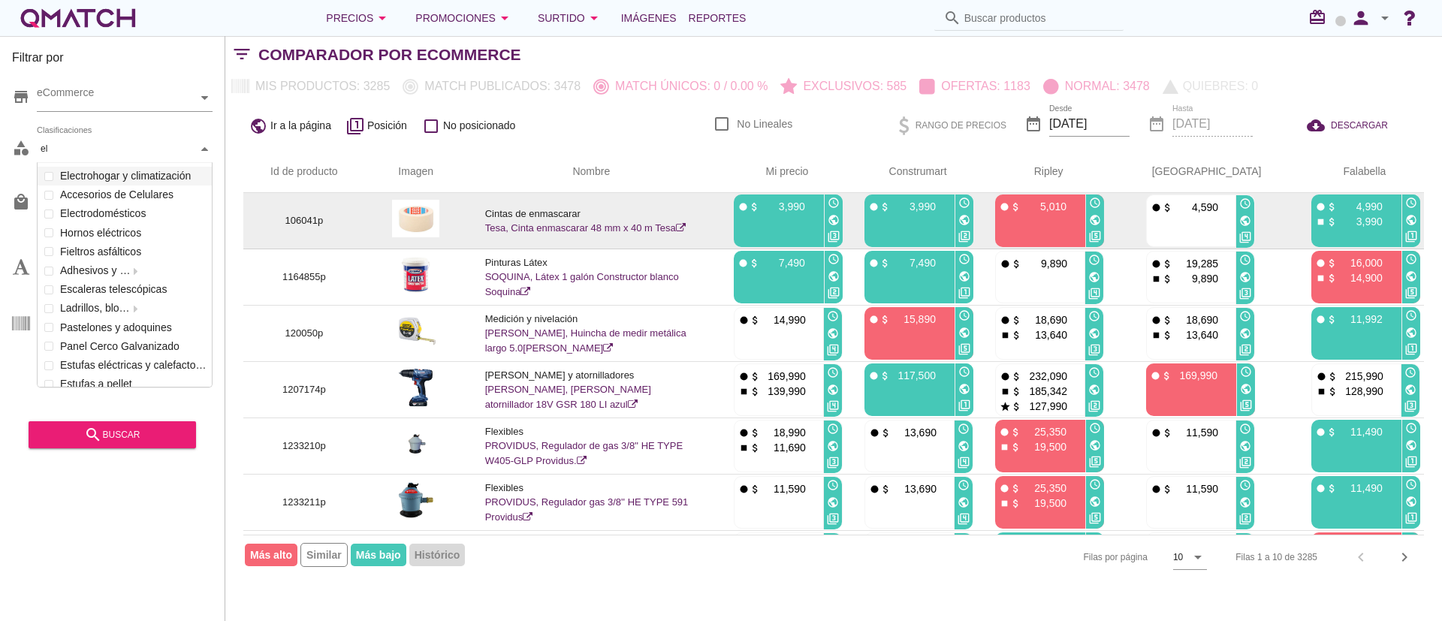
scroll to position [224, 174]
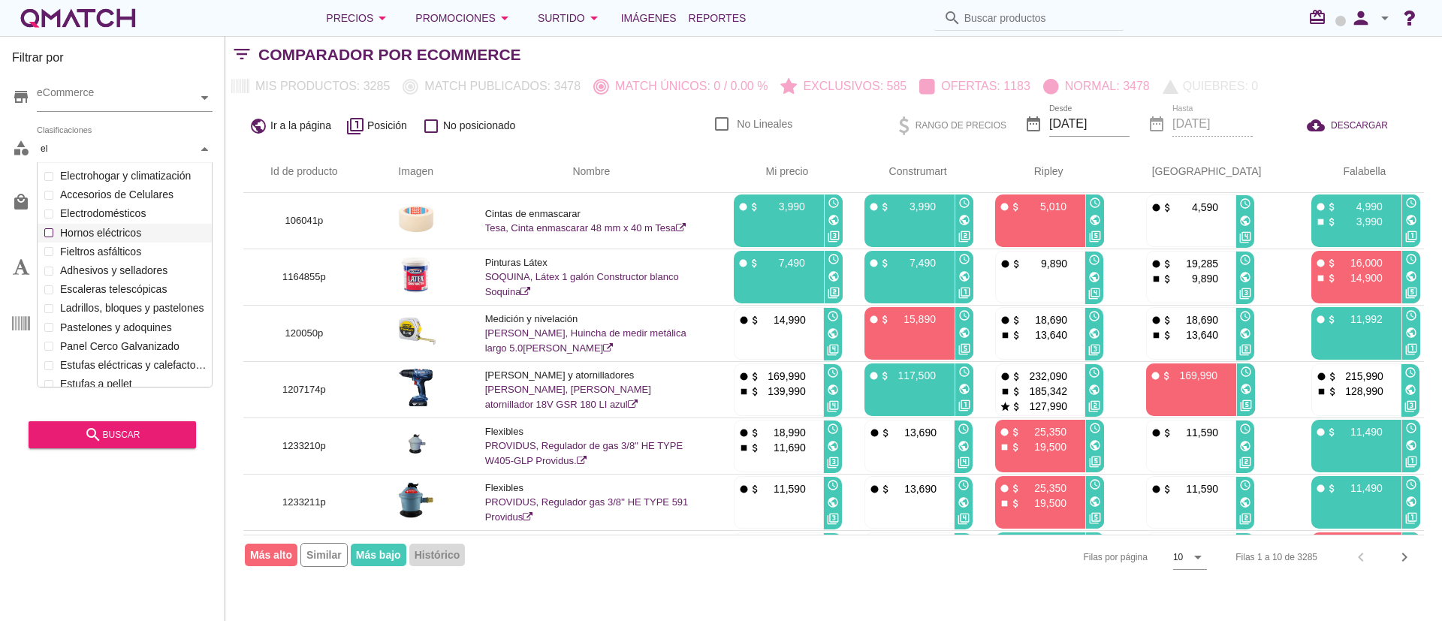
type input "e"
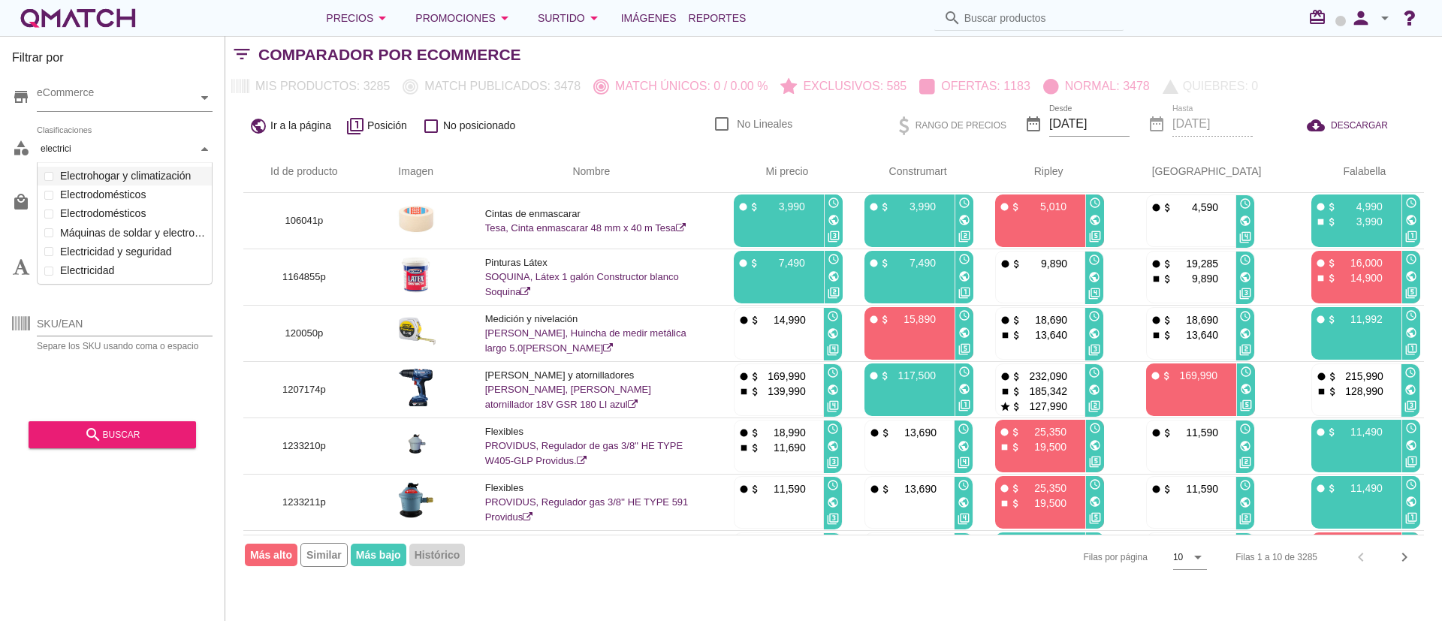
scroll to position [48, 177]
click at [92, 163] on div "Clasificaciones electrici electrici Electrohogar y climatización Muebles Jardín…" at bounding box center [125, 149] width 176 height 27
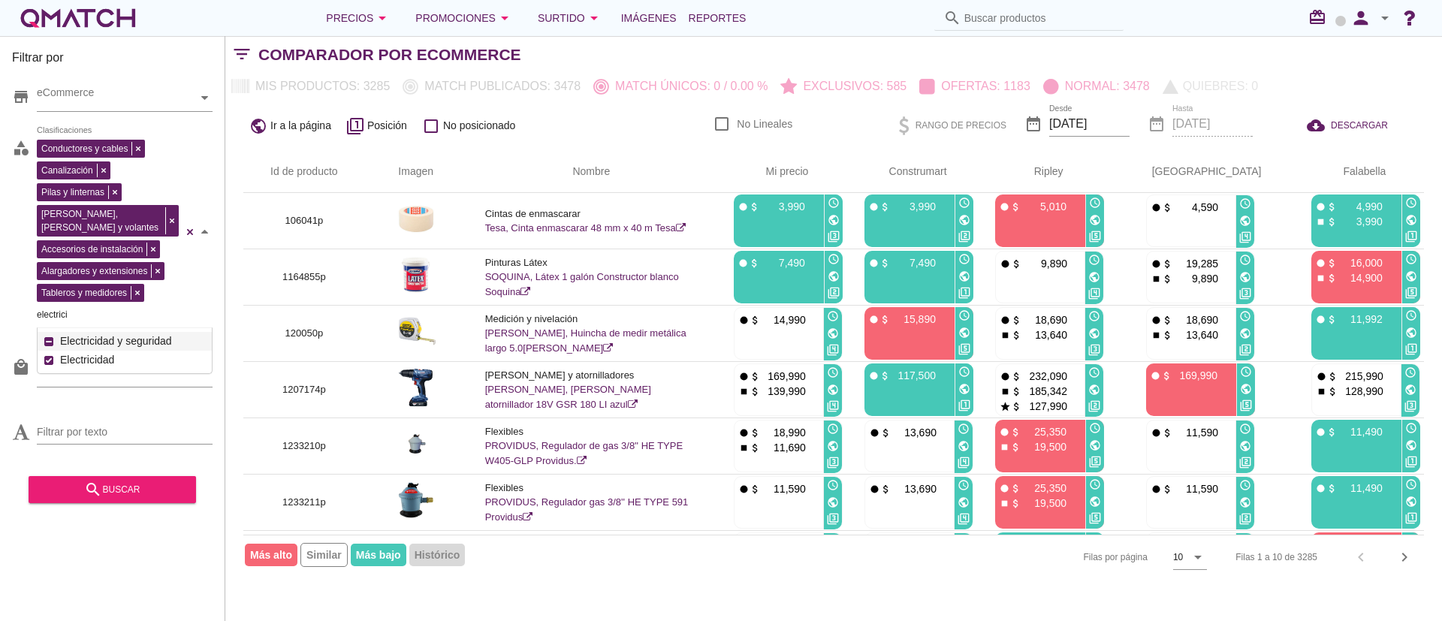
click at [150, 299] on div "Conductores y cables Canalización Pilas y linternas Placas, tomas y volantes Ac…" at bounding box center [110, 230] width 146 height 188
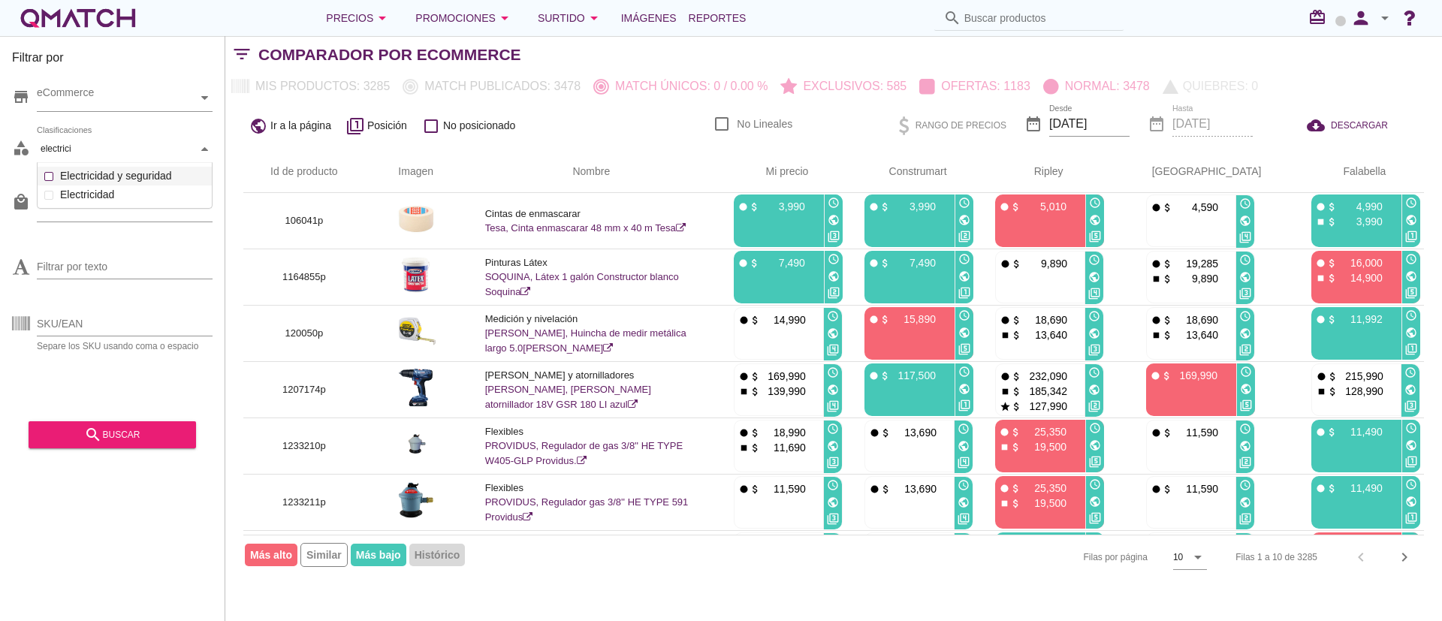
click at [86, 163] on div "Clasificaciones electrici electrici Electrohogar y climatización Muebles Jardín…" at bounding box center [125, 149] width 176 height 27
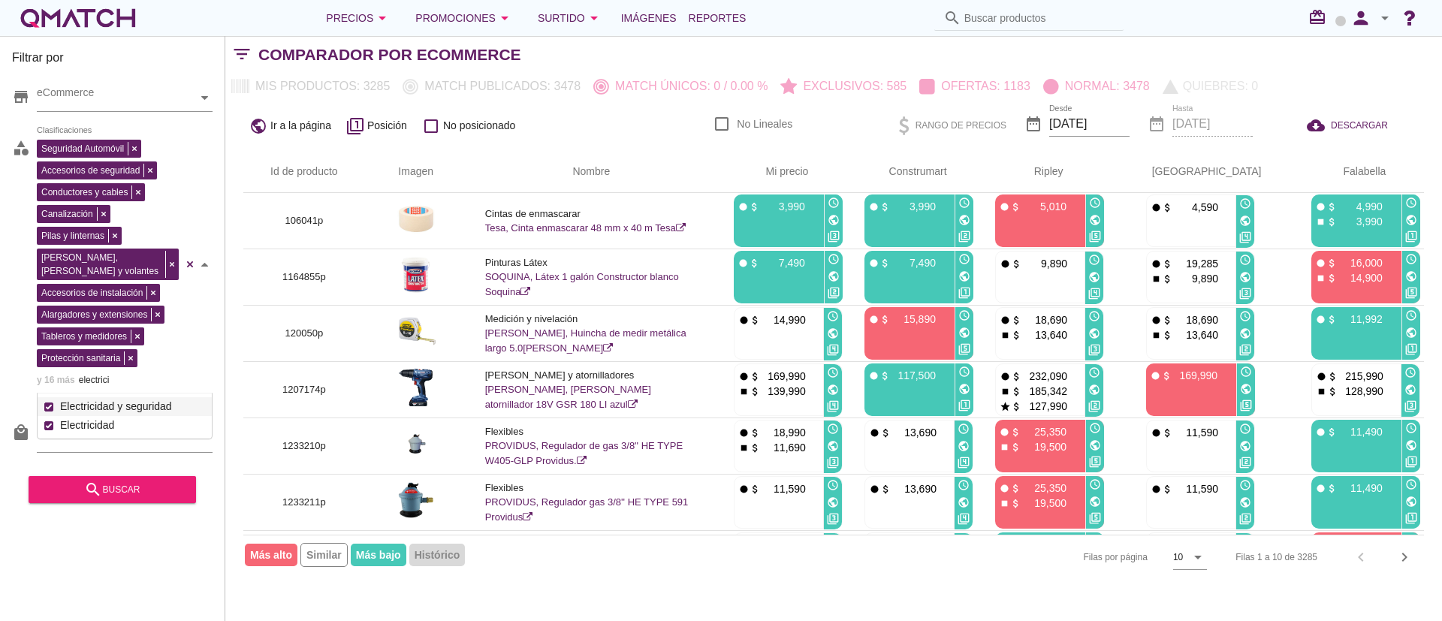
type input "electrici"
click at [104, 509] on div "Filtrar por store eCommerce category Seguridad Automóvil Accesorios de segurida…" at bounding box center [112, 328] width 225 height 585
click at [102, 502] on button "search buscar" at bounding box center [112, 489] width 167 height 27
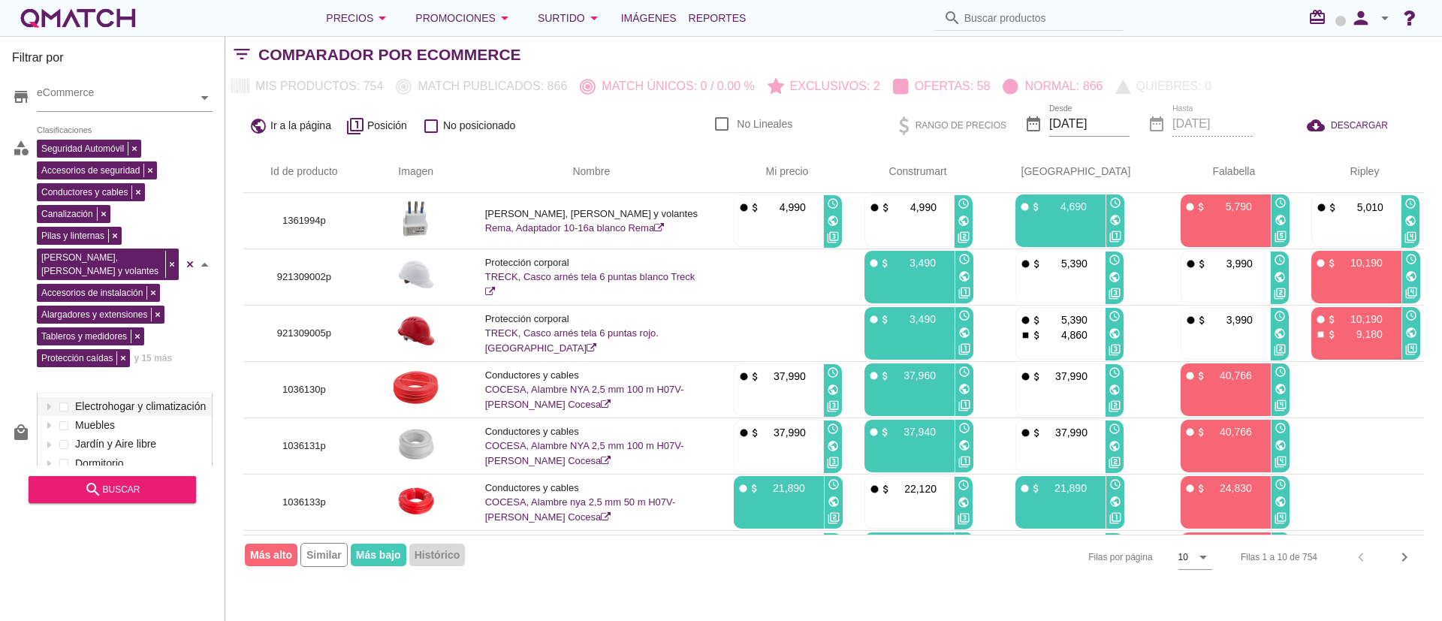
click at [133, 347] on div "Seguridad Automóvil Accesorios de seguridad Conductores y cables Canalización P…" at bounding box center [110, 262] width 146 height 253
click at [134, 327] on div "Tableros y medidores" at bounding box center [90, 336] width 107 height 18
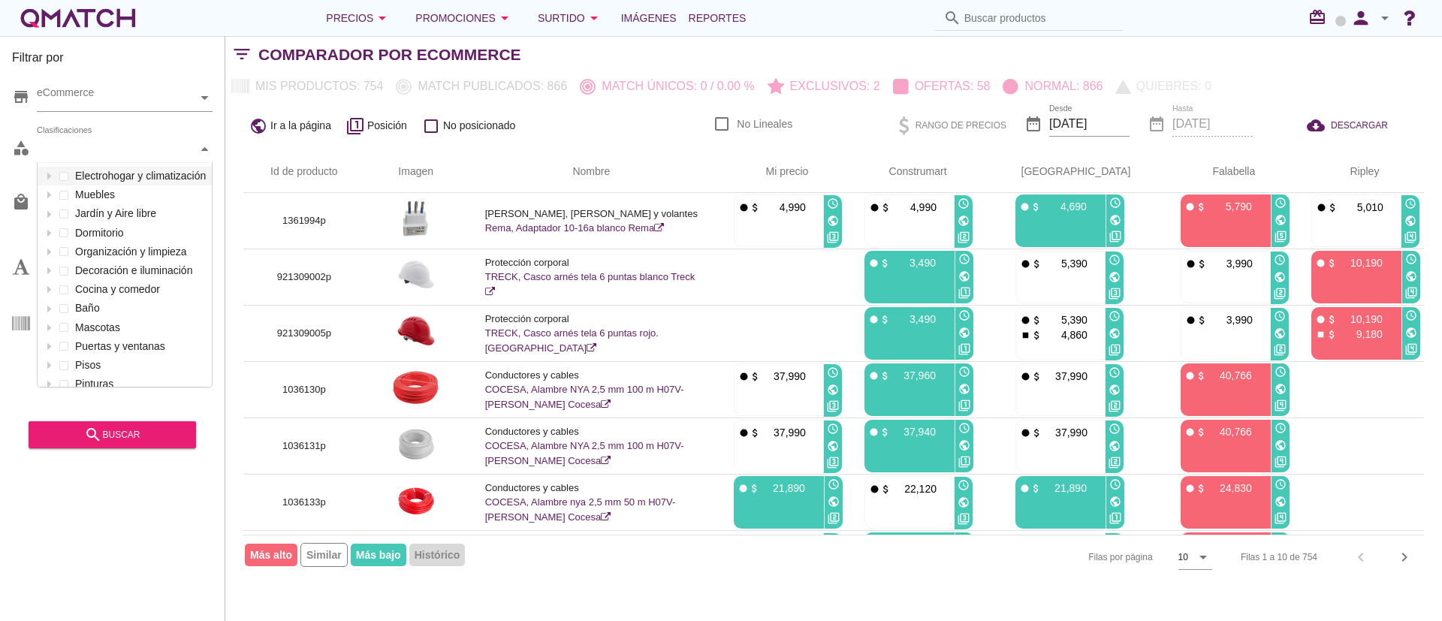
click at [365, 169] on th "Id de producto" at bounding box center [304, 172] width 122 height 42
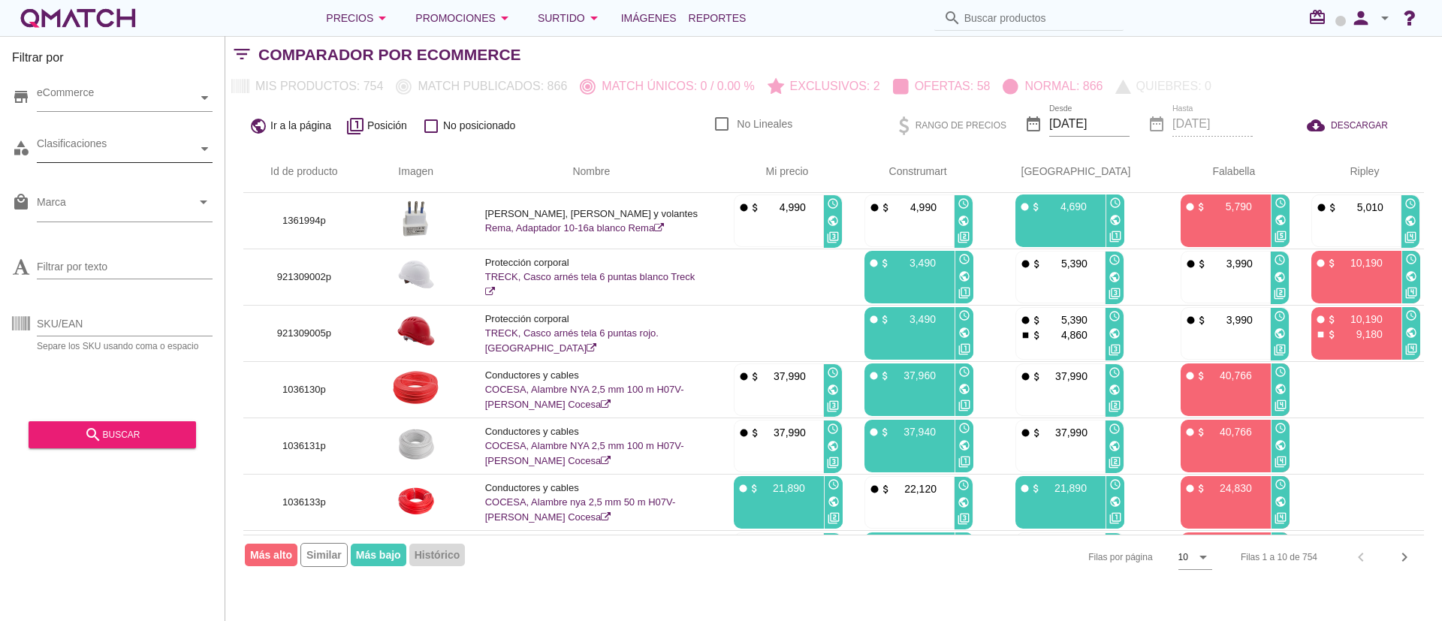
click at [139, 142] on div "Clasificaciones" at bounding box center [117, 149] width 161 height 16
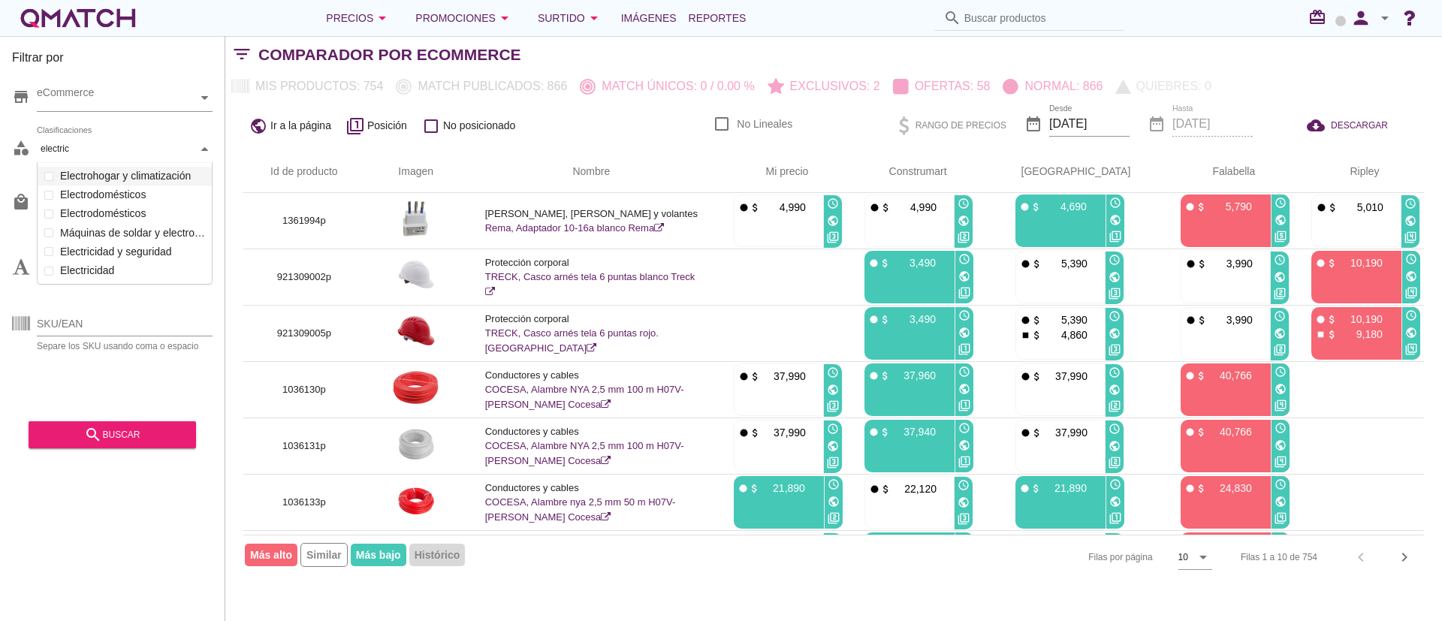
scroll to position [48, 177]
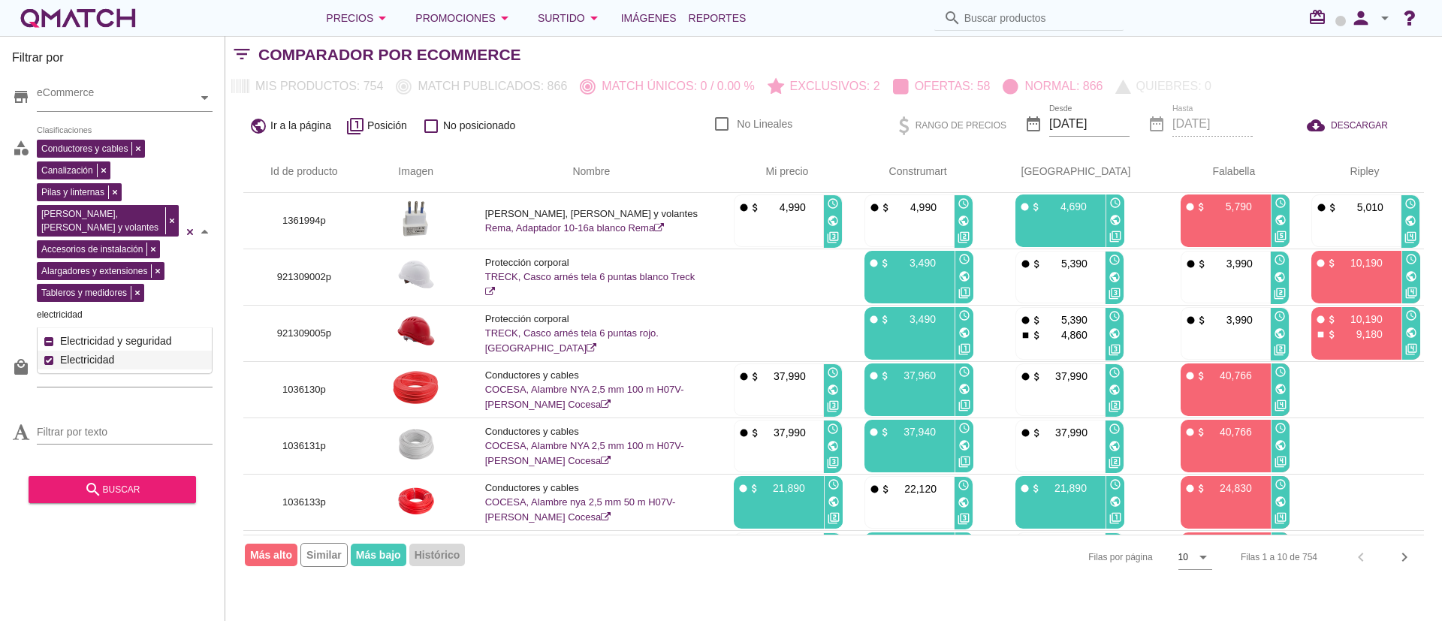
click at [89, 197] on div "Conductores y cables Canalización Pilas y linternas Placas, tomas y volantes Ac…" at bounding box center [125, 232] width 176 height 192
type input "electricidad"
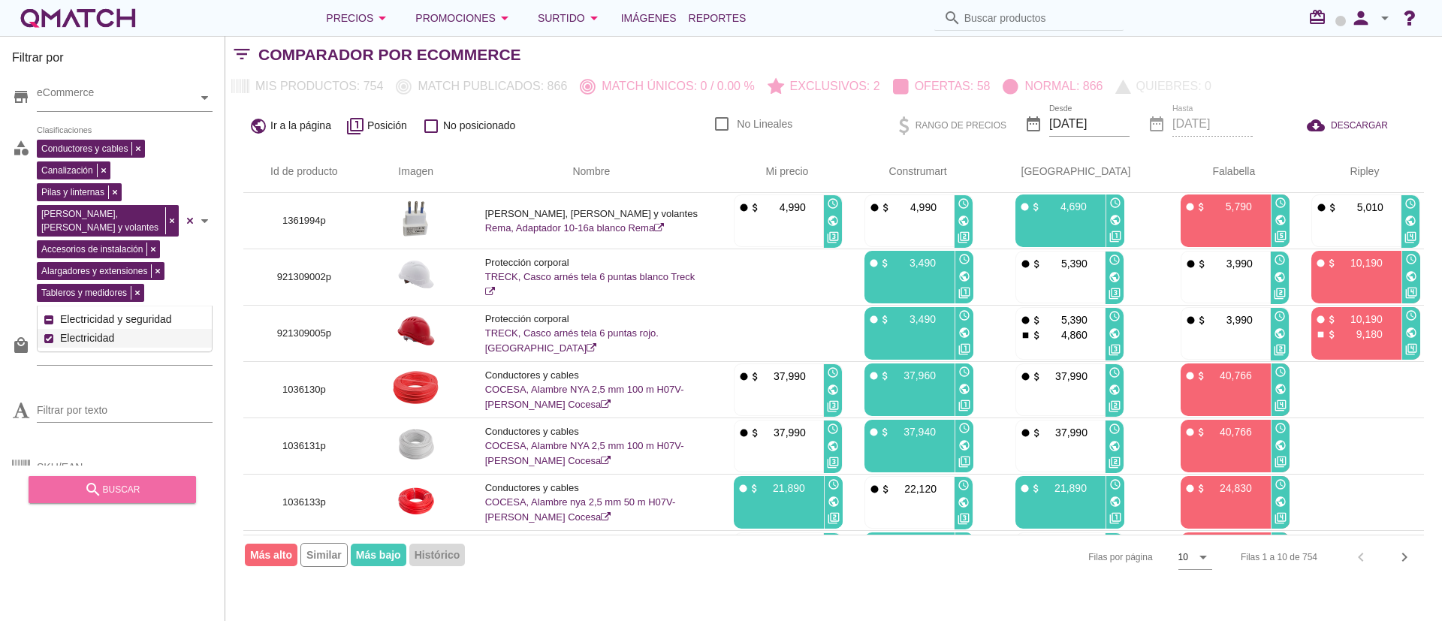
click at [117, 502] on button "search buscar" at bounding box center [112, 489] width 167 height 27
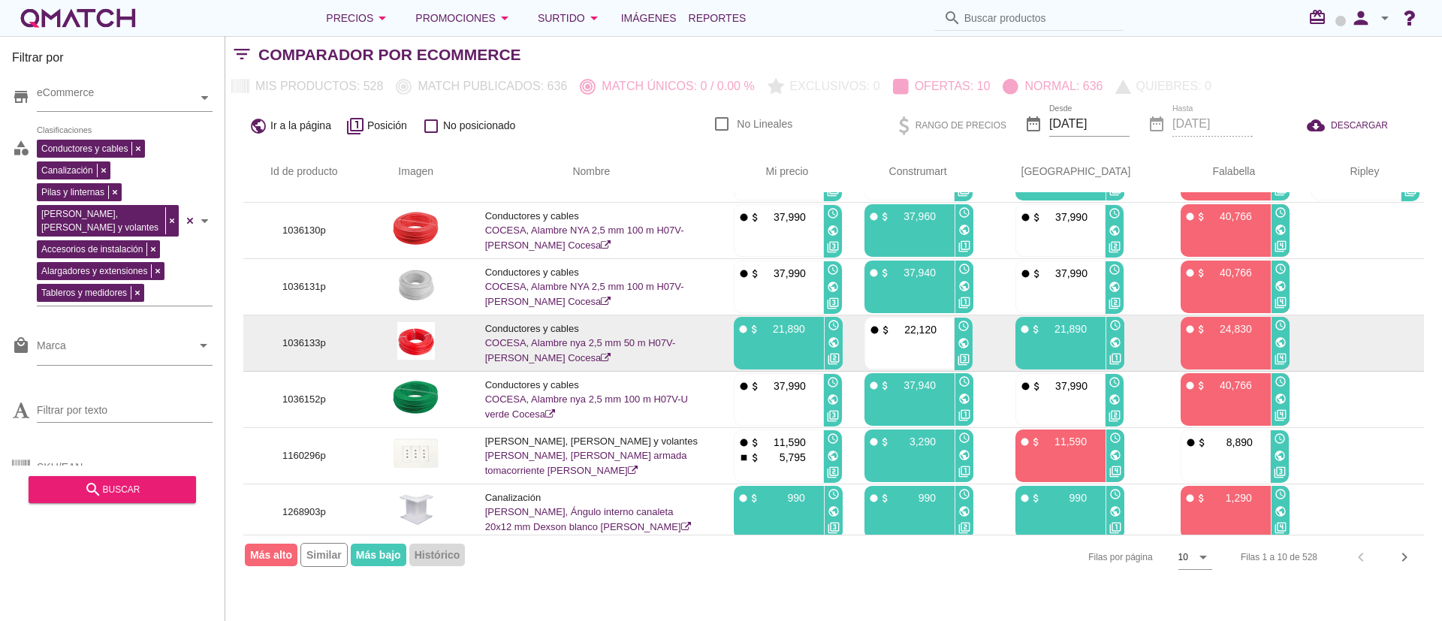
scroll to position [0, 0]
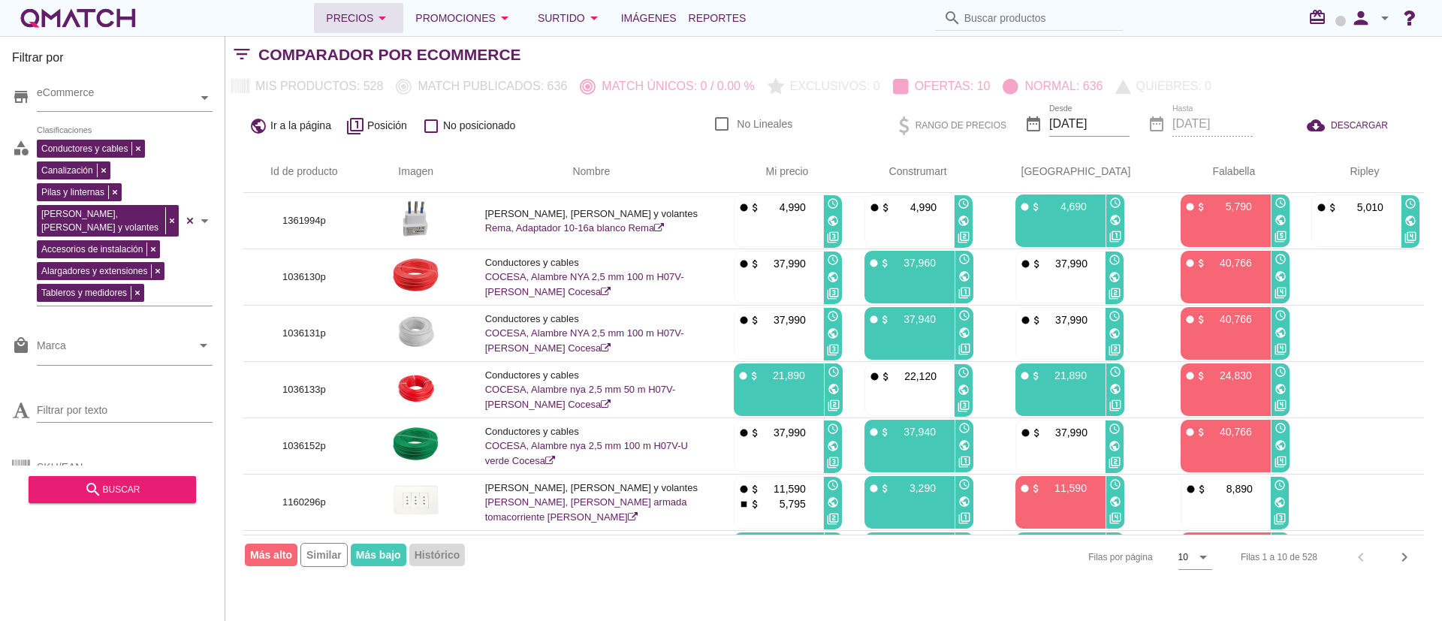
click at [375, 11] on icon "arrow_drop_down" at bounding box center [382, 18] width 18 height 18
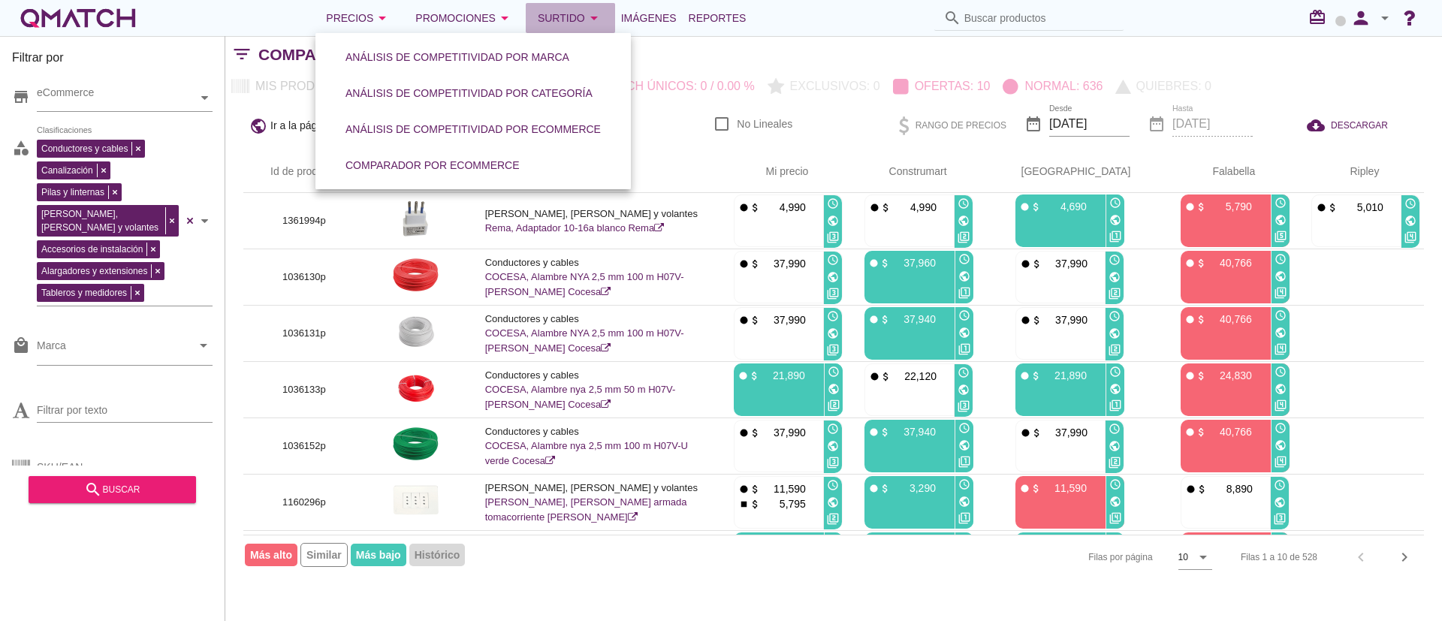
drag, startPoint x: 547, startPoint y: 17, endPoint x: 538, endPoint y: 18, distance: 8.3
click at [547, 17] on div "Surtido arrow_drop_down" at bounding box center [570, 18] width 65 height 18
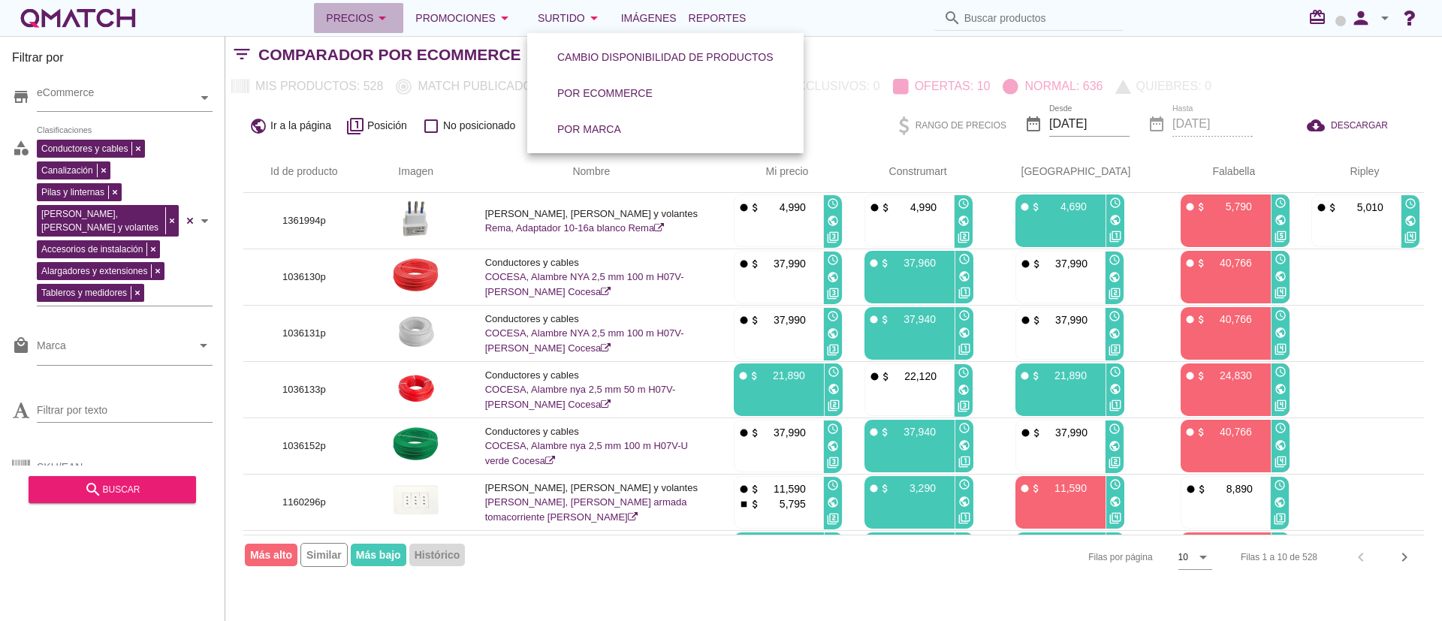
click at [391, 24] on icon "arrow_drop_down" at bounding box center [382, 18] width 18 height 18
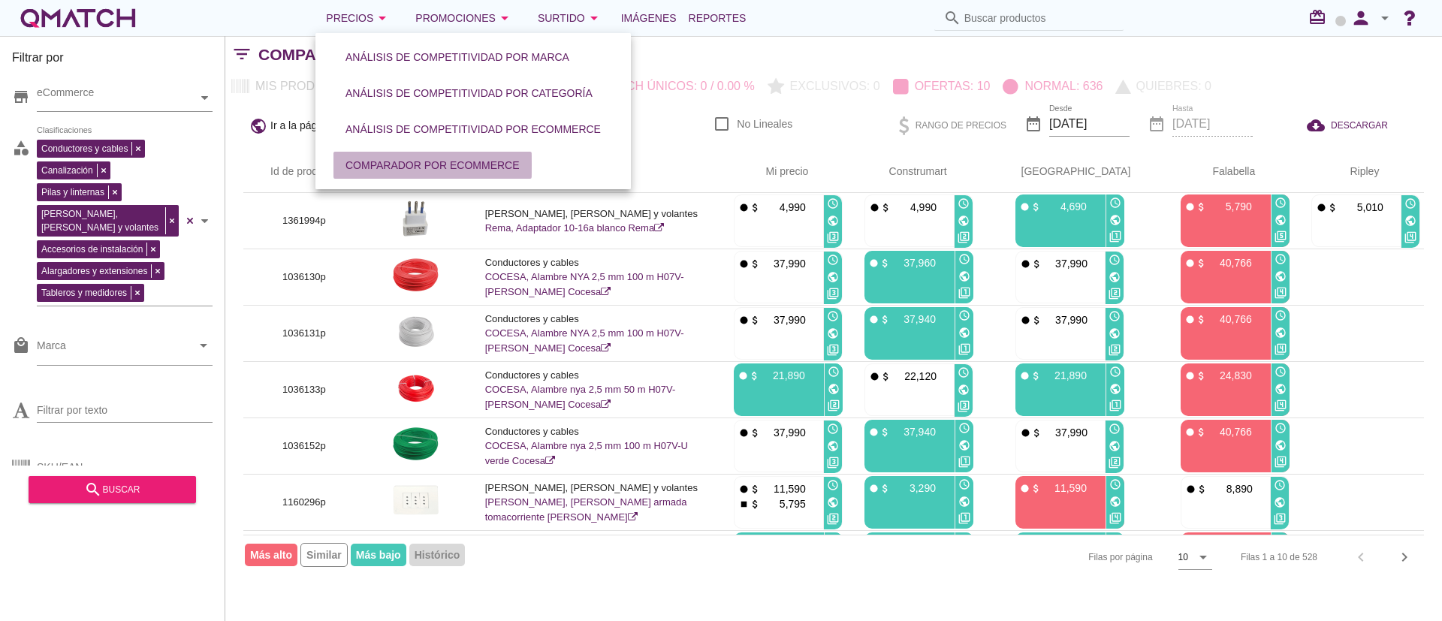
click at [429, 172] on div "Comparador por eCommerce" at bounding box center [432, 166] width 174 height 16
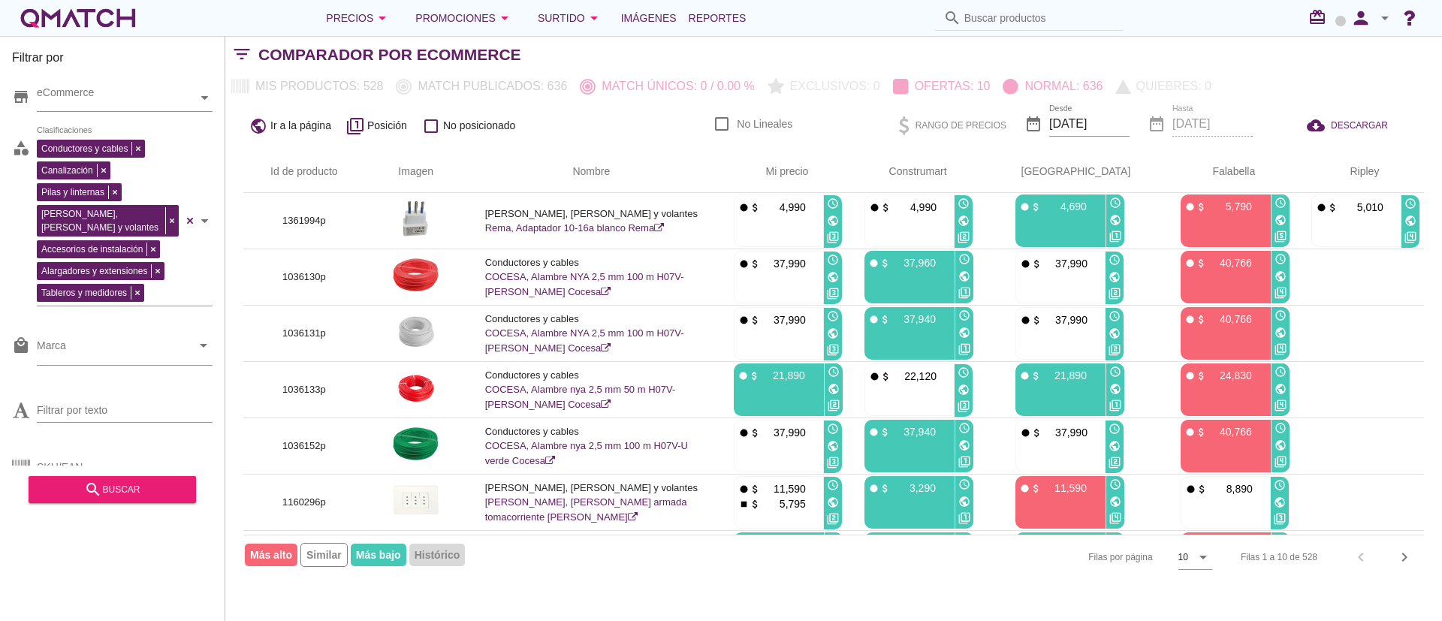
drag, startPoint x: 534, startPoint y: 160, endPoint x: 1246, endPoint y: 148, distance: 712.1
click at [1246, 148] on div "Filtrar por store eCommerce category Conductores y cables Canalización Pilas y …" at bounding box center [833, 328] width 1217 height 585
drag, startPoint x: 1223, startPoint y: 163, endPoint x: 774, endPoint y: 165, distance: 449.1
click at [774, 165] on tr "Id de producto Imagen Nombre arrow_upward Mi precio arrow_upward Construmart ar…" at bounding box center [833, 172] width 1181 height 42
click at [782, 172] on th "arrow_upward Mi precio" at bounding box center [781, 172] width 131 height 42
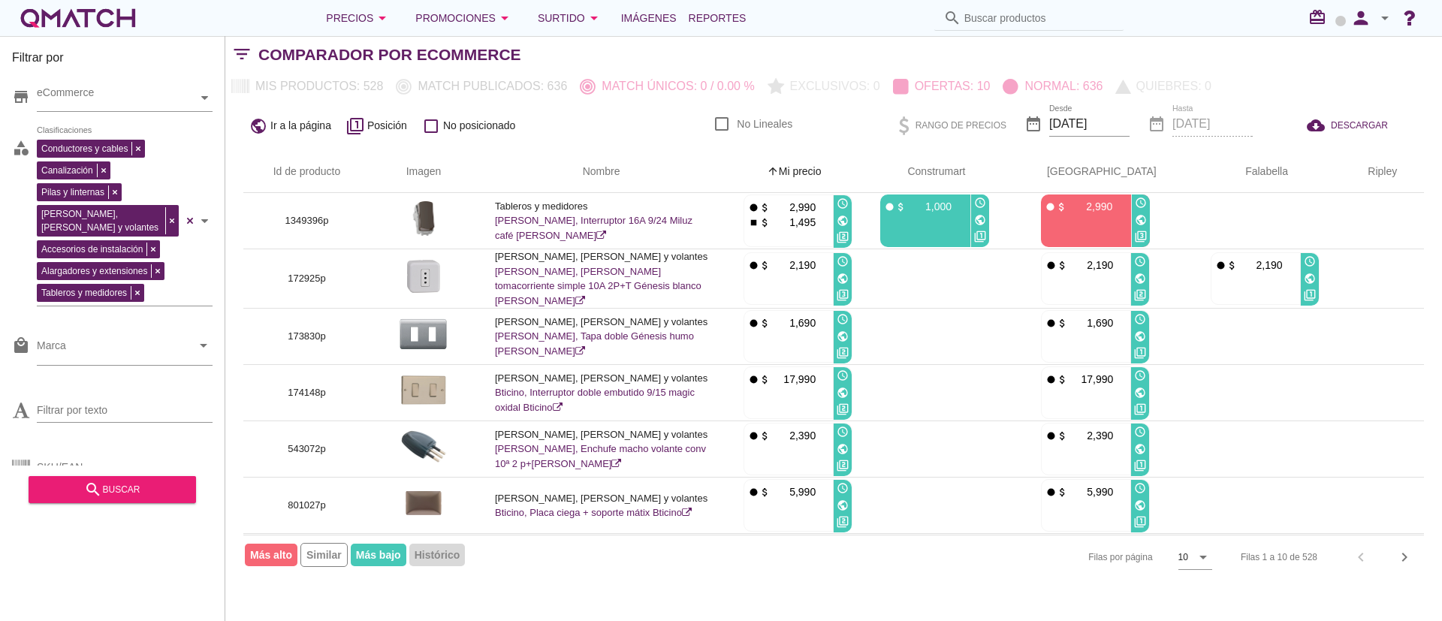
click at [808, 171] on th "arrow_upward Mi precio" at bounding box center [793, 172] width 137 height 42
click at [433, 127] on icon "check_box_outline_blank" at bounding box center [431, 126] width 18 height 18
click at [433, 125] on icon "check_box_outline_blank" at bounding box center [431, 126] width 18 height 18
click at [340, 21] on div "Precios arrow_drop_down" at bounding box center [358, 18] width 65 height 18
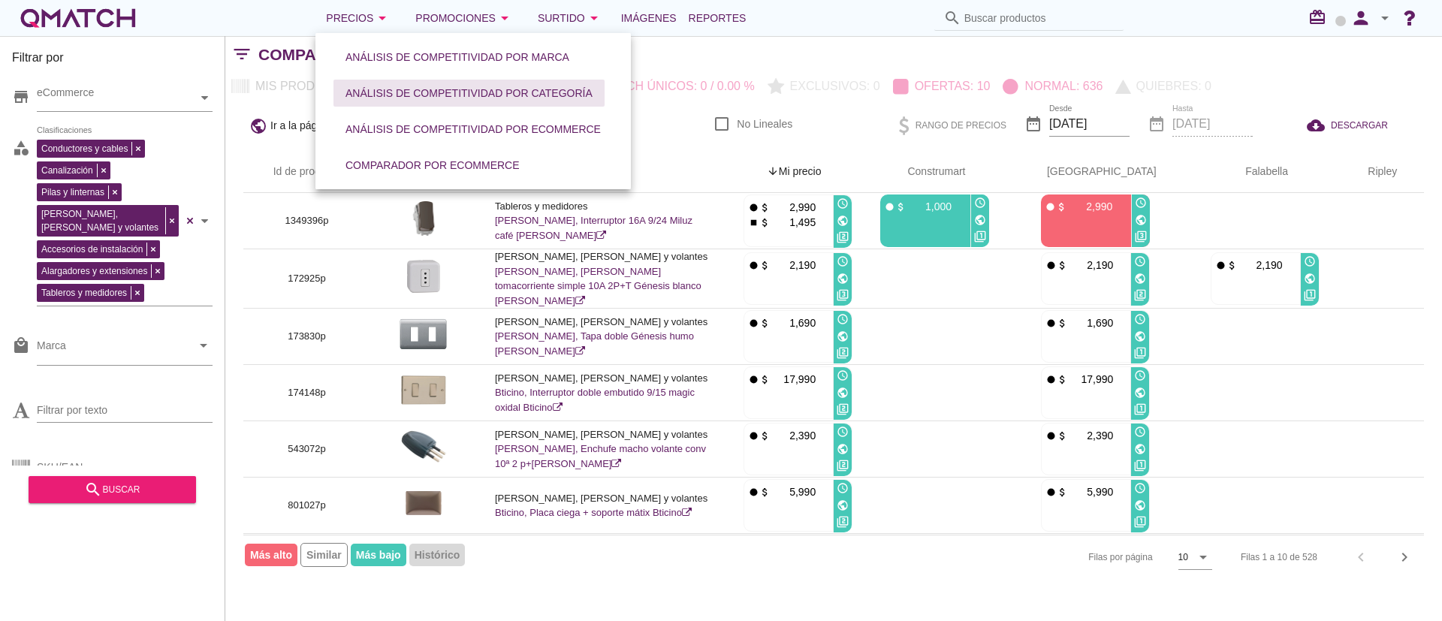
click at [409, 95] on div "Análisis de competitividad por categoría" at bounding box center [468, 94] width 247 height 16
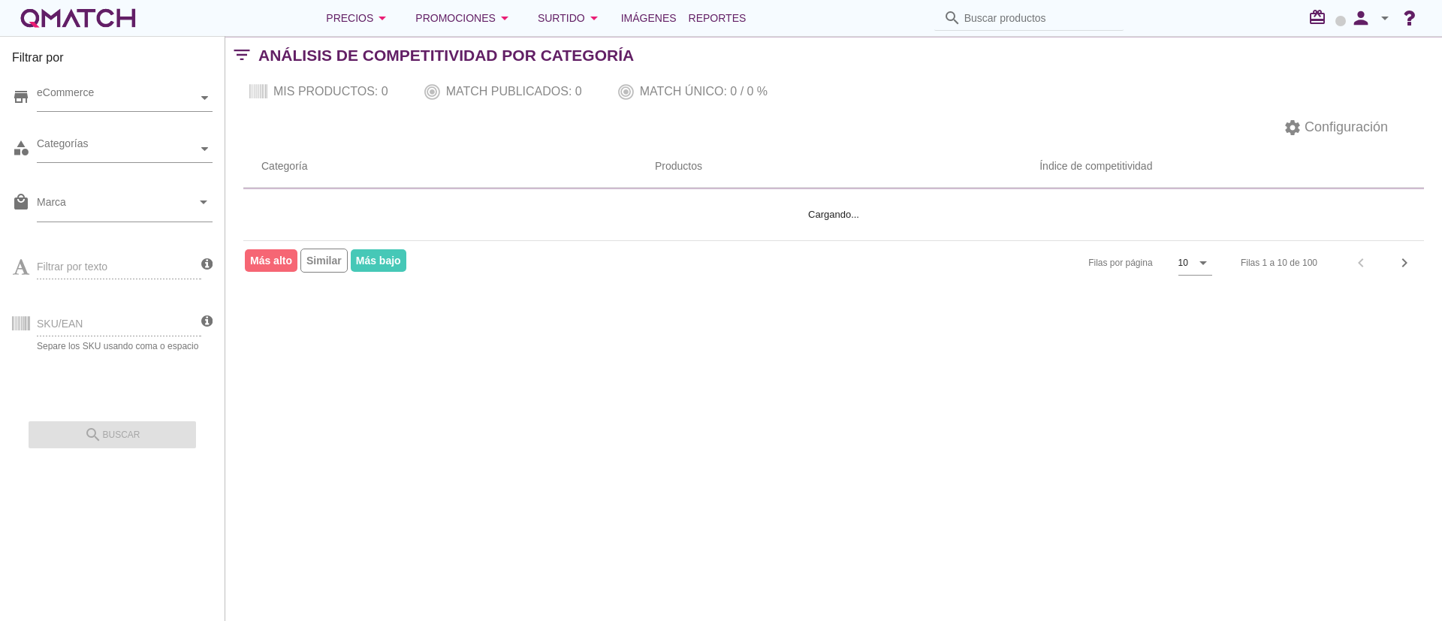
click at [339, 1] on div "Precios arrow_drop_down Promociones arrow_drop_down Surtido arrow_drop_down Imá…" at bounding box center [721, 18] width 1442 height 36
click at [339, 20] on div "Precios arrow_drop_down" at bounding box center [358, 18] width 65 height 18
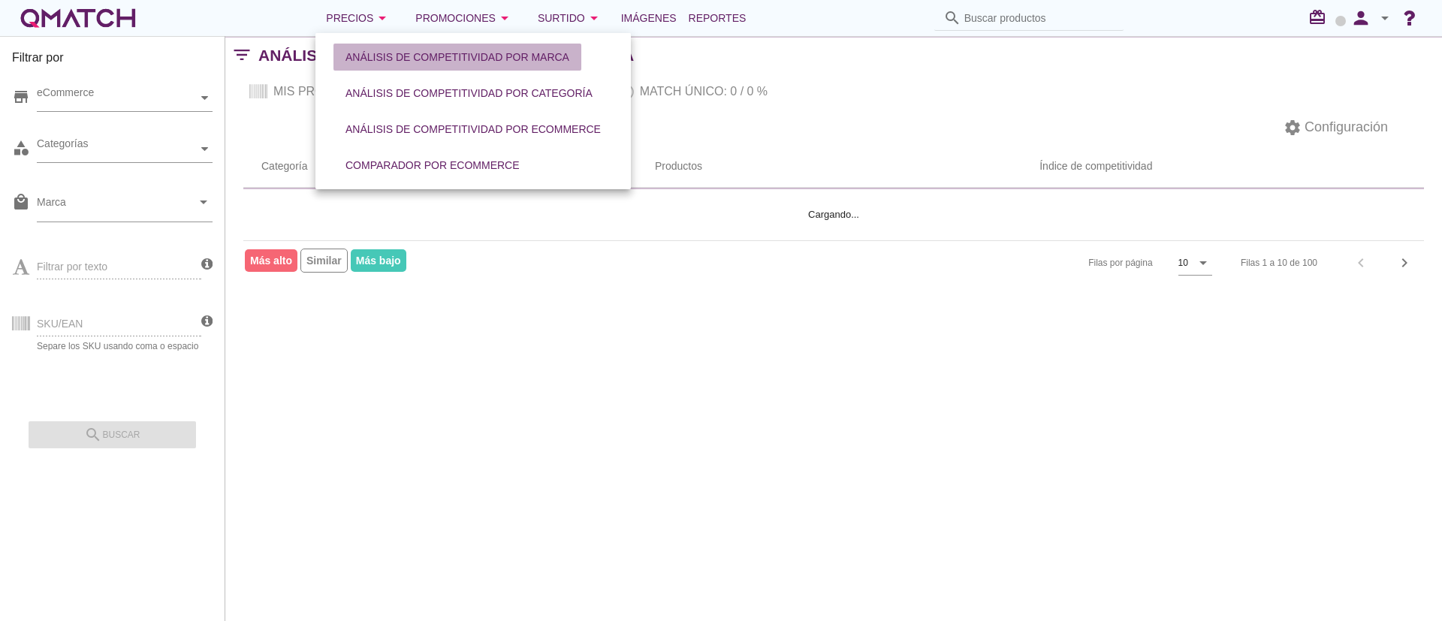
click at [421, 62] on div "Análisis de competitividad por marca" at bounding box center [457, 58] width 224 height 16
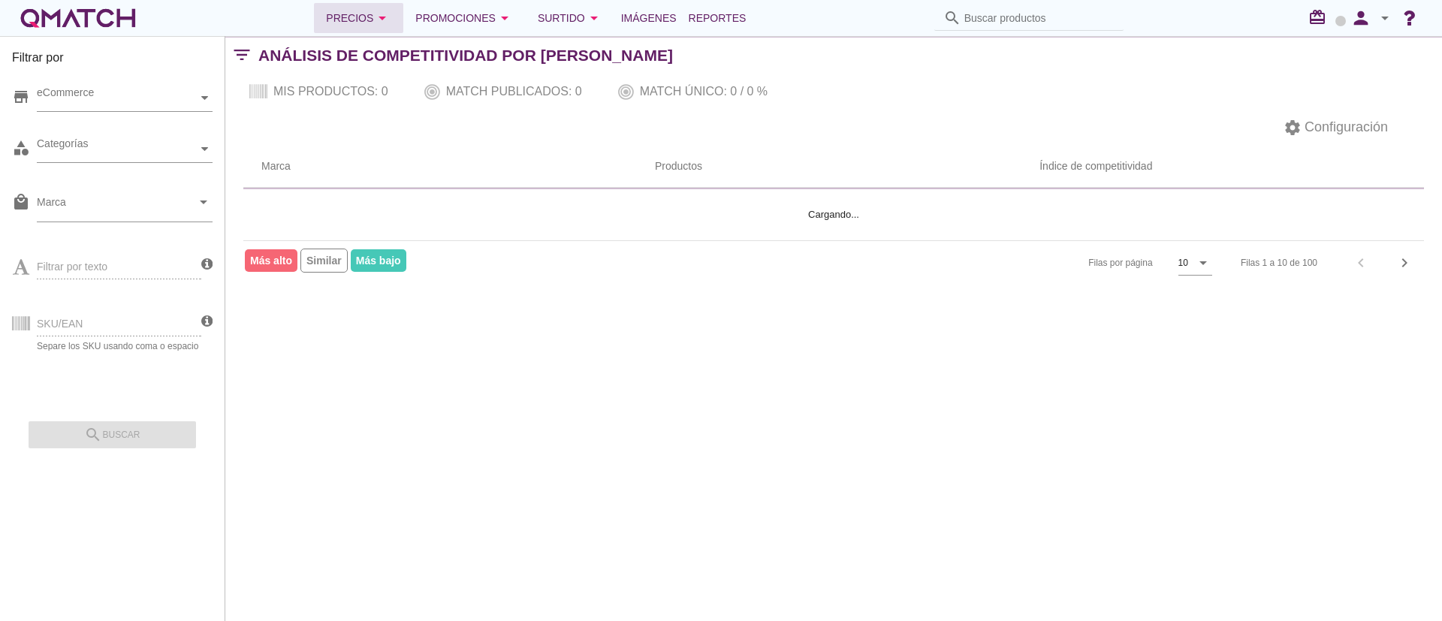
click at [367, 14] on div "Precios arrow_drop_down" at bounding box center [358, 18] width 65 height 18
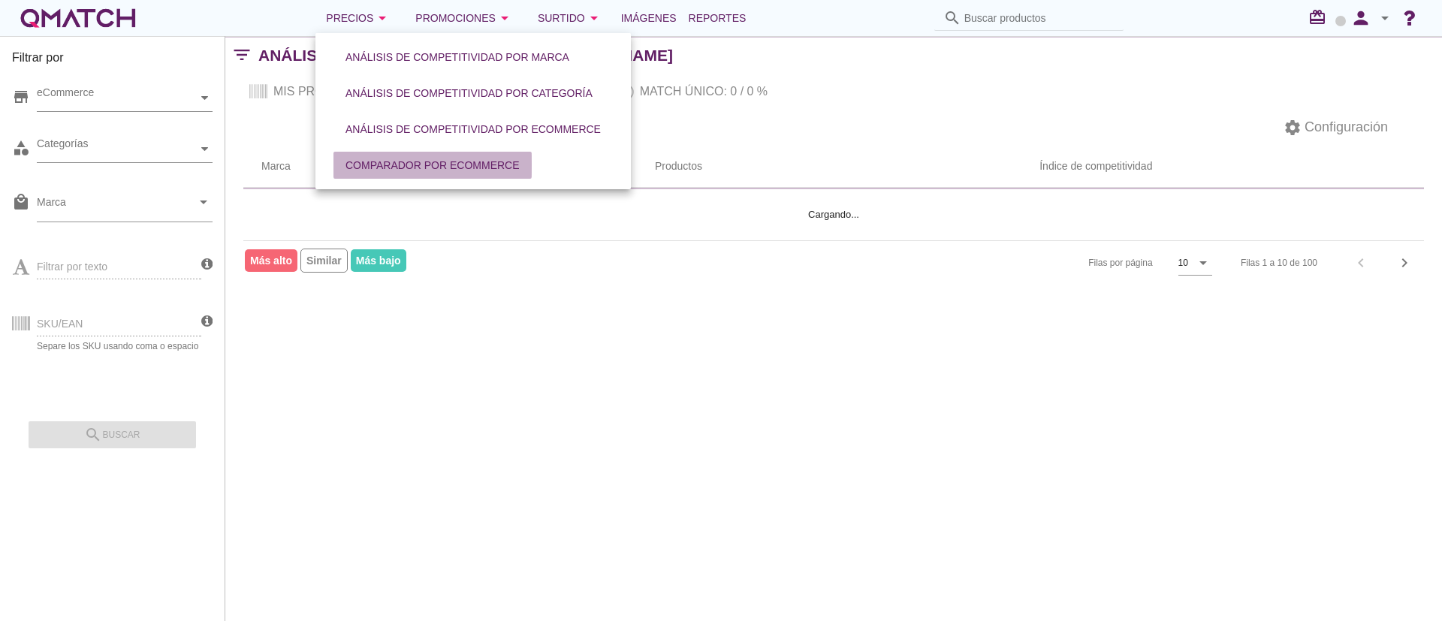
click at [432, 176] on button "Comparador por eCommerce" at bounding box center [432, 165] width 198 height 27
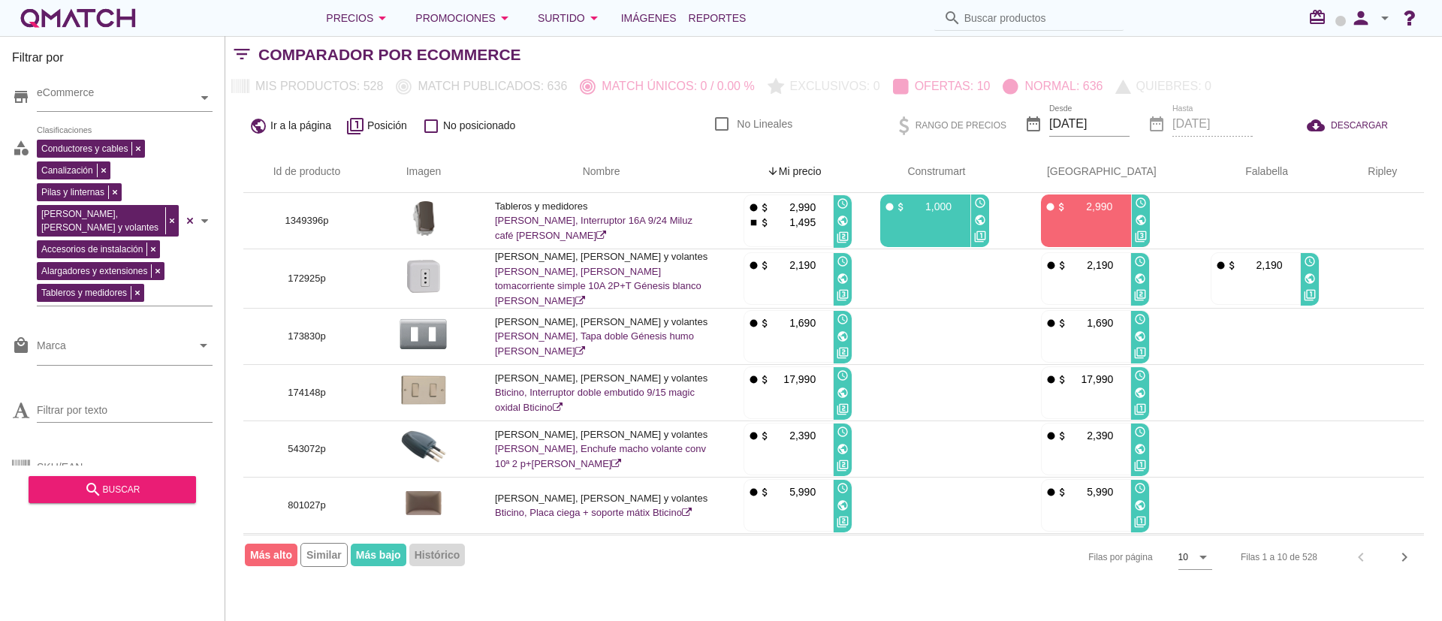
click at [430, 125] on icon "check_box_outline_blank" at bounding box center [431, 126] width 18 height 18
click at [625, 132] on div "public Ir a la página filter_1 Posición check_box_outline_blank No posicionado …" at bounding box center [833, 125] width 1217 height 51
click at [758, 124] on label "No Lineales" at bounding box center [765, 123] width 56 height 15
checkbox input "true"
